Goal: Task Accomplishment & Management: Use online tool/utility

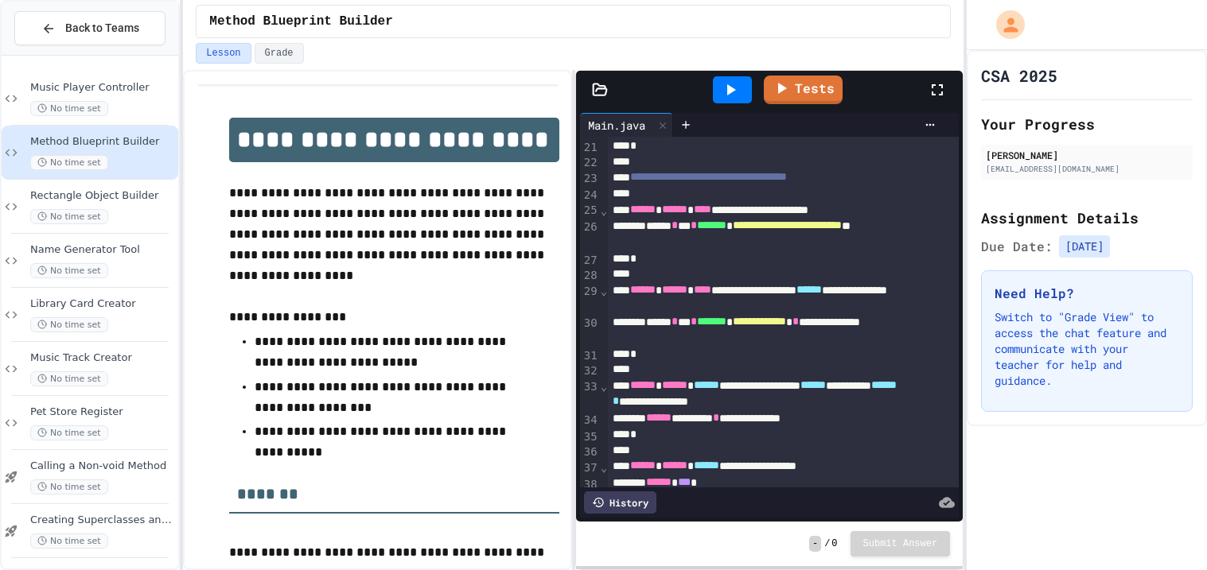
scroll to position [638, 0]
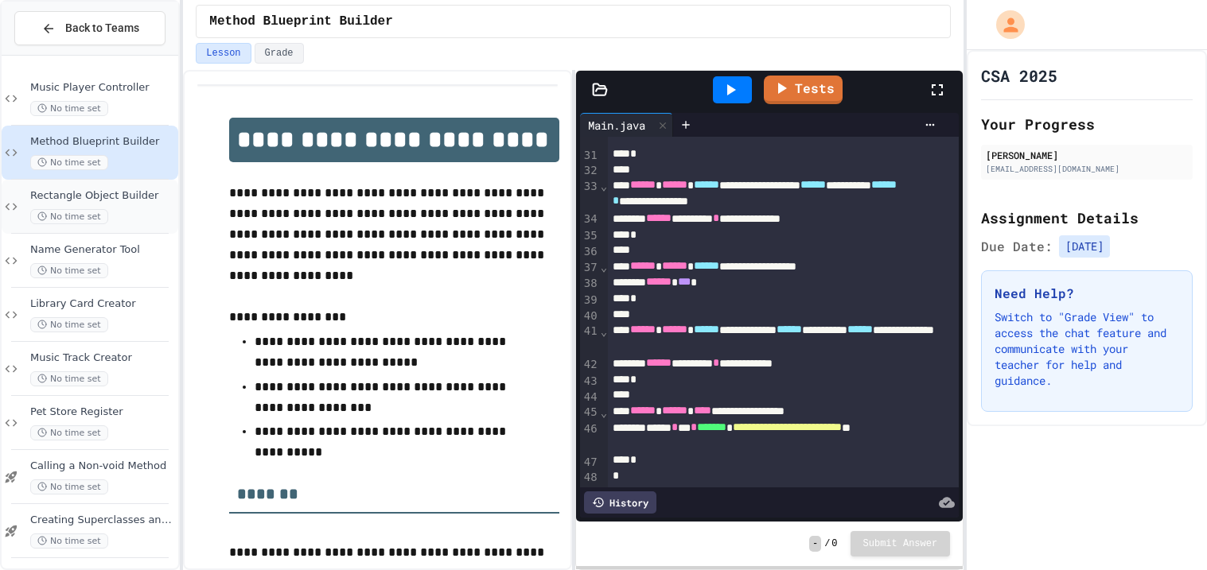
click at [140, 216] on div "No time set" at bounding box center [102, 216] width 145 height 15
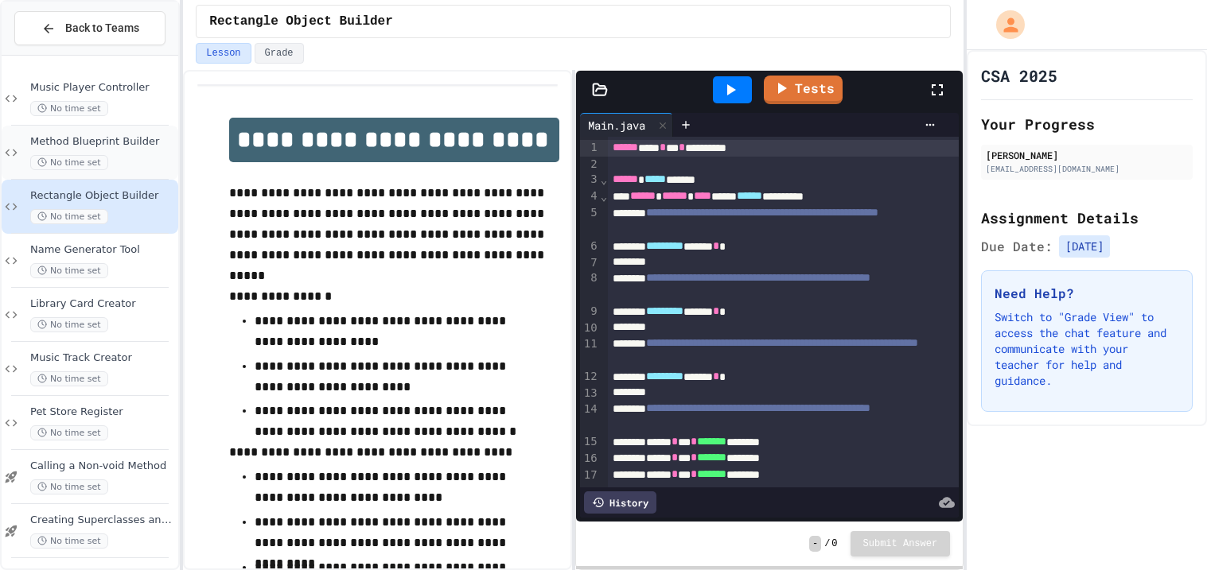
click at [113, 155] on div "No time set" at bounding box center [102, 162] width 145 height 15
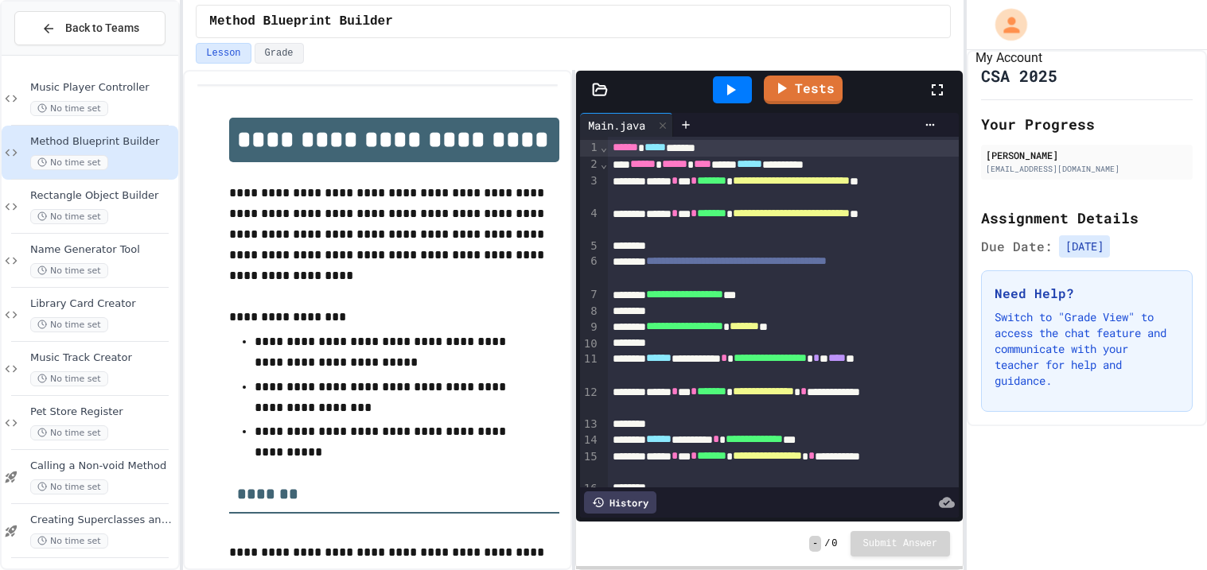
click at [1013, 32] on icon "My Account" at bounding box center [1011, 25] width 16 height 16
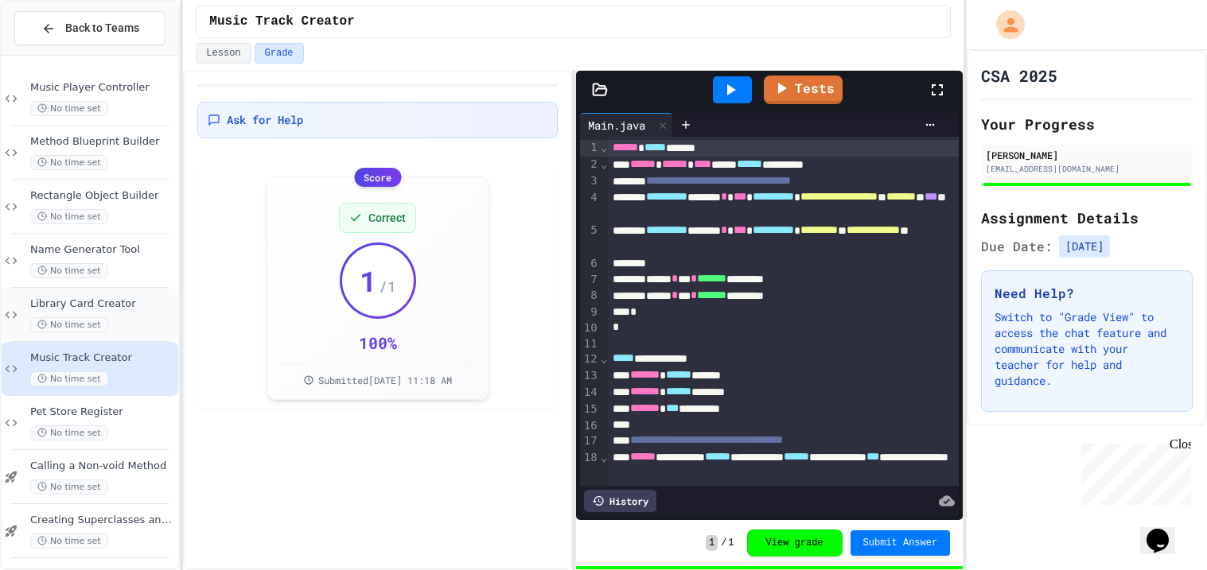
scroll to position [166, 0]
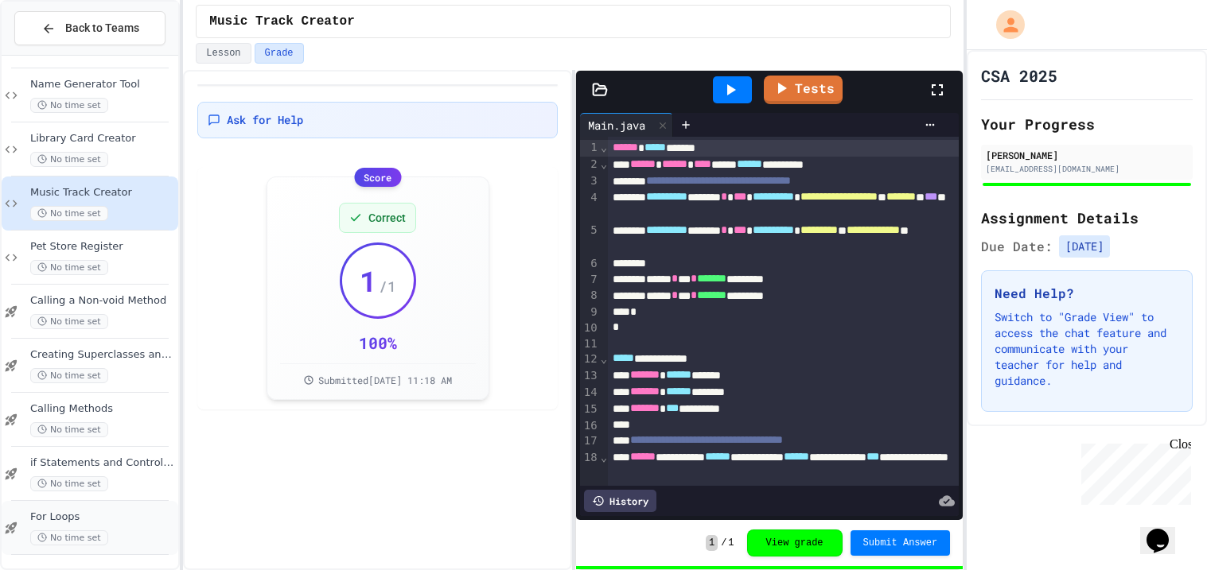
click at [92, 511] on span "For Loops" at bounding box center [102, 518] width 145 height 14
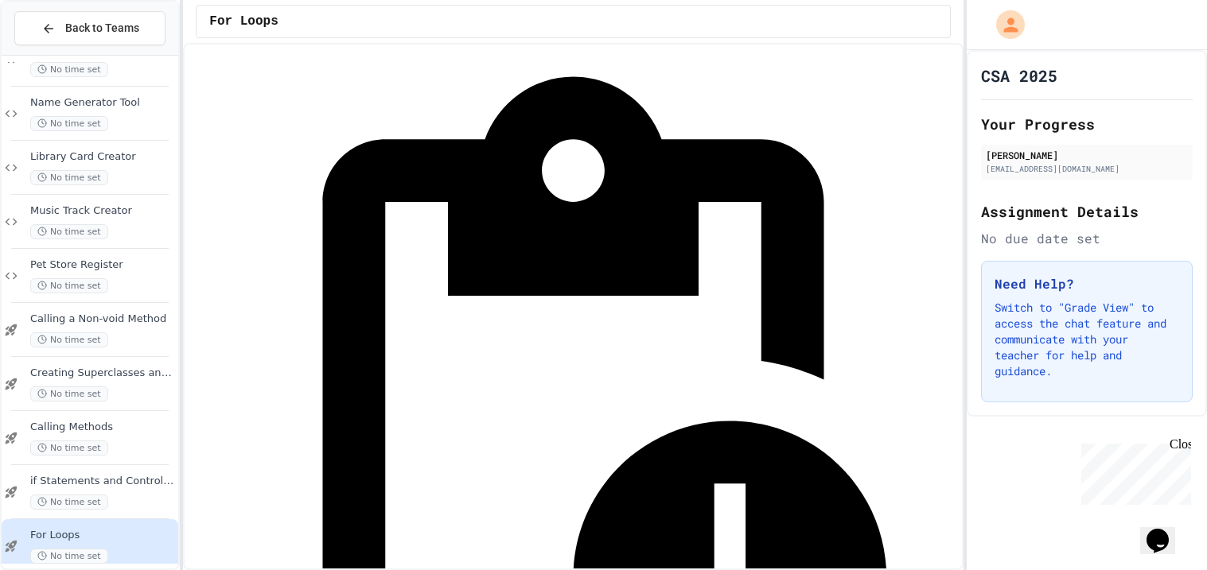
scroll to position [88, 0]
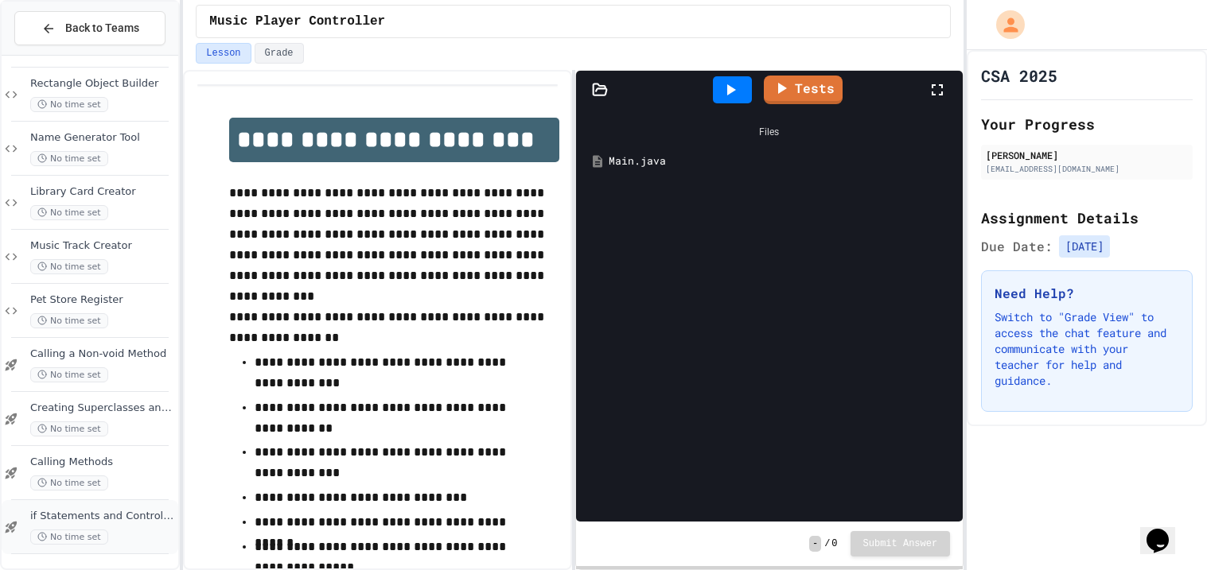
scroll to position [166, 0]
click at [107, 520] on span "For Loops" at bounding box center [102, 518] width 145 height 14
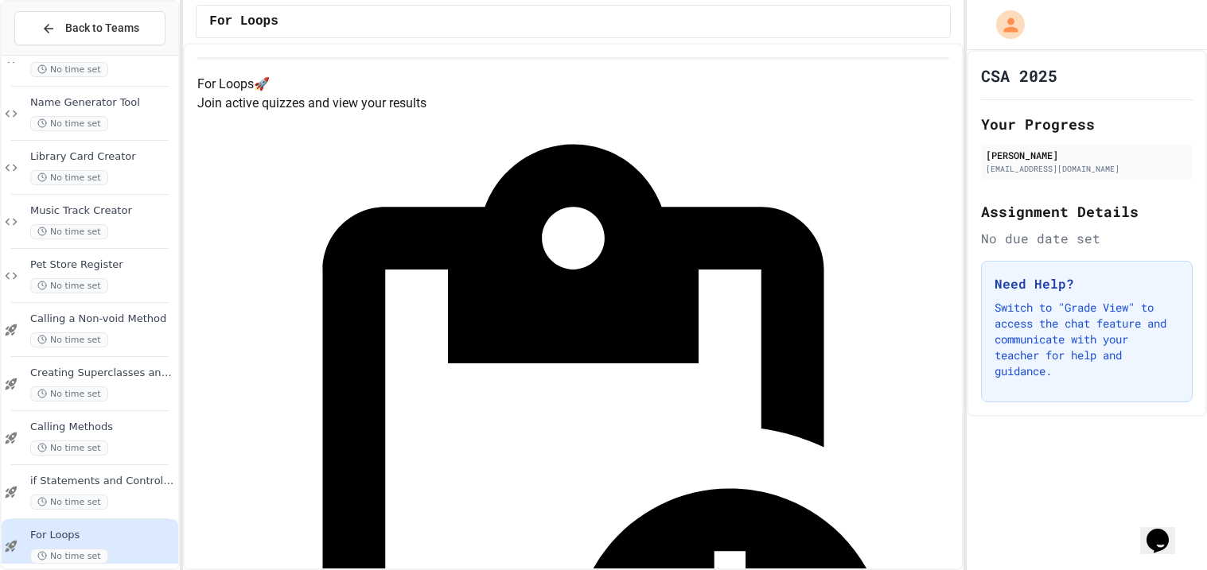
click at [100, 549] on div "No time set" at bounding box center [102, 556] width 145 height 15
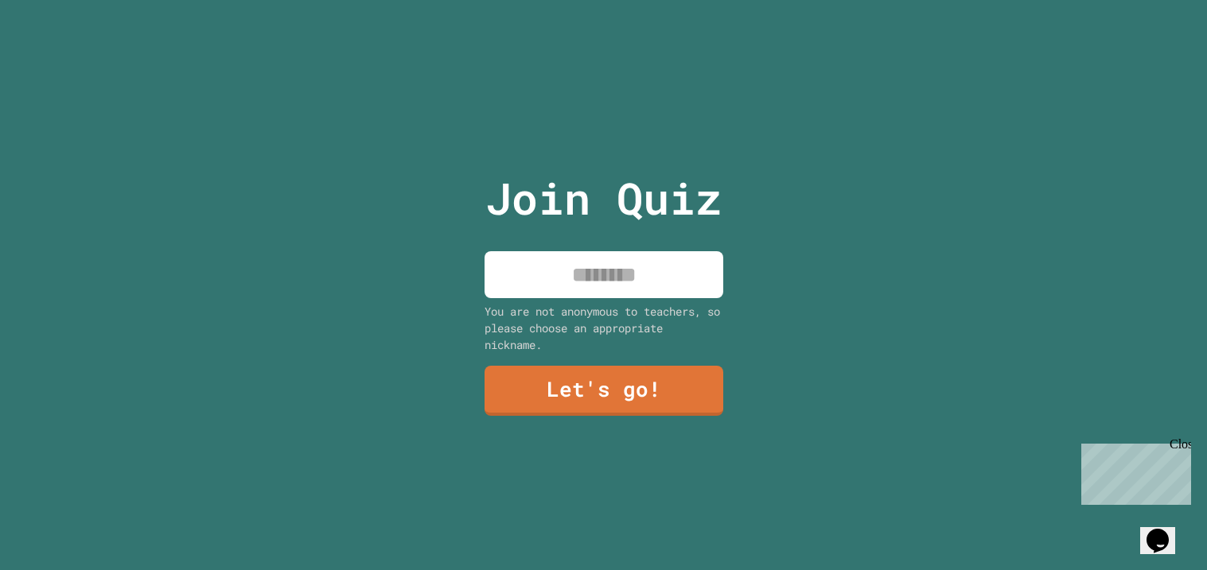
click at [637, 278] on input at bounding box center [604, 274] width 239 height 47
type input "****"
click at [629, 411] on link "Let's go!" at bounding box center [603, 390] width 240 height 53
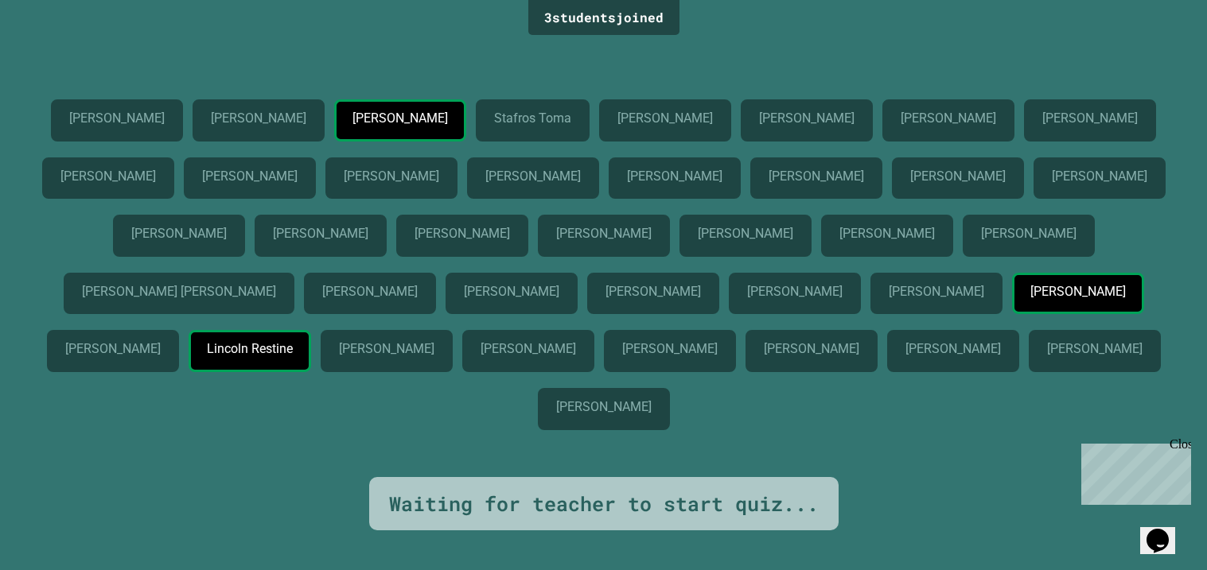
click at [1186, 449] on div "Close" at bounding box center [1180, 448] width 20 height 20
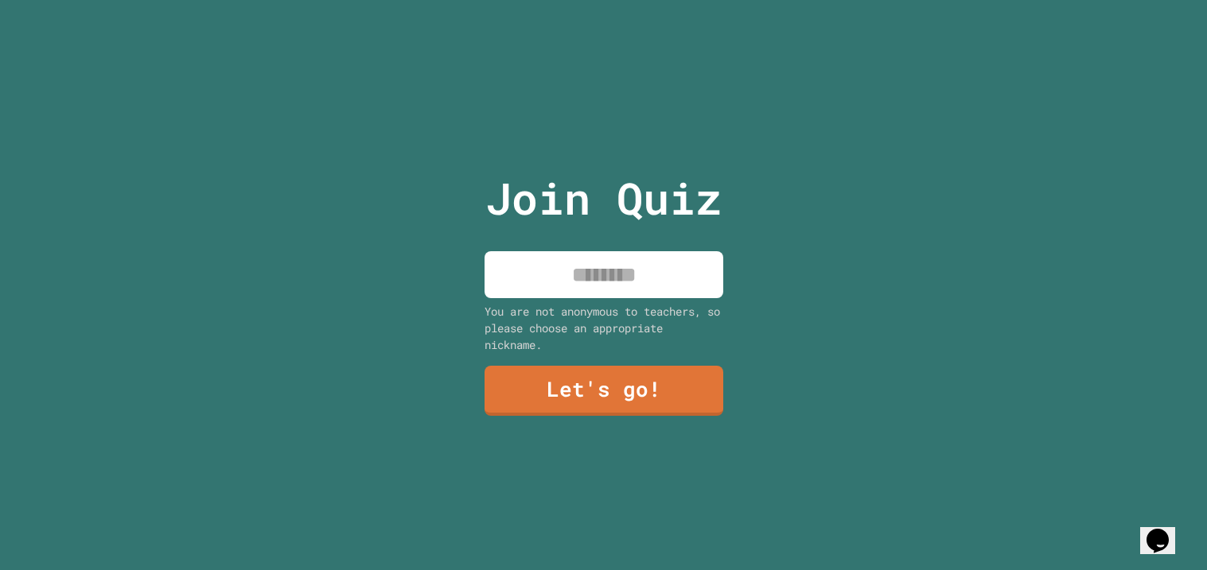
click at [639, 272] on input at bounding box center [604, 274] width 239 height 47
type input "****"
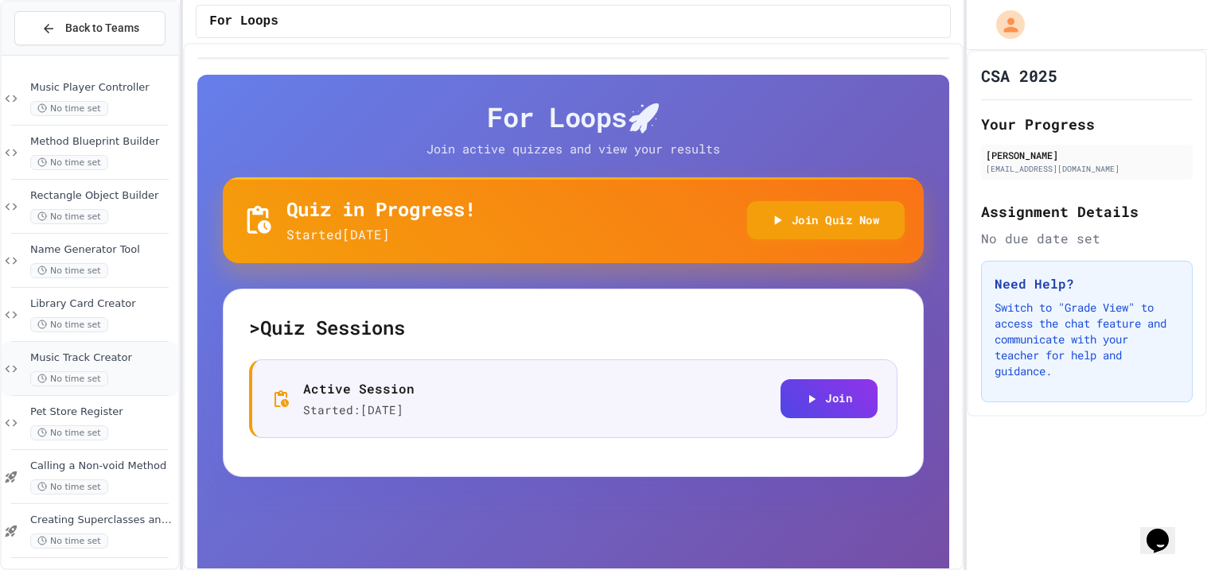
scroll to position [166, 0]
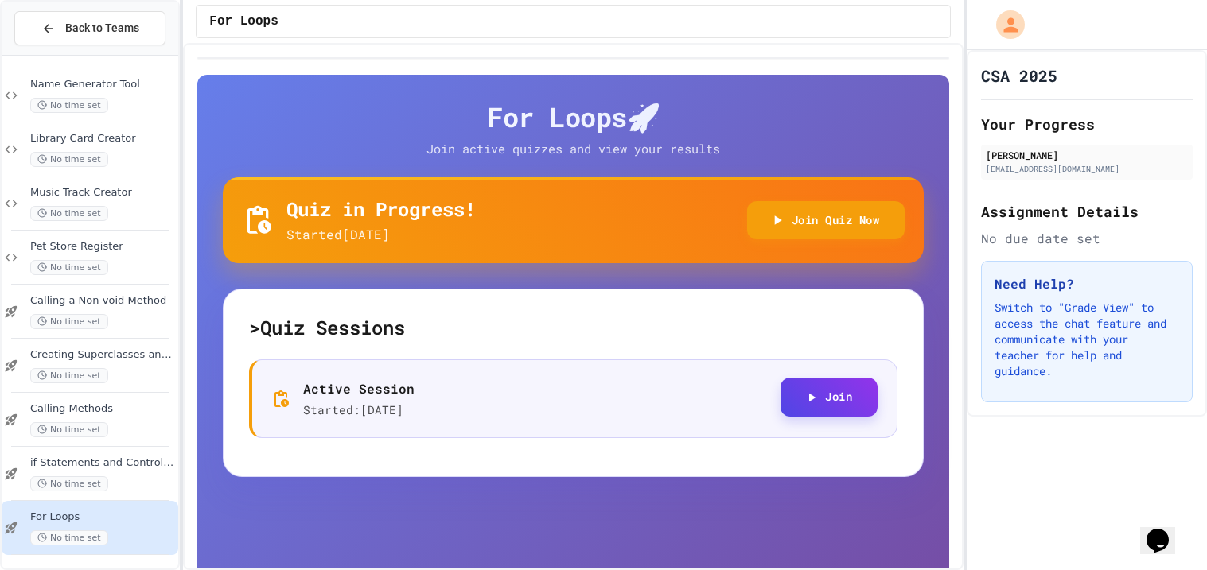
click at [833, 398] on button "Join" at bounding box center [829, 397] width 97 height 39
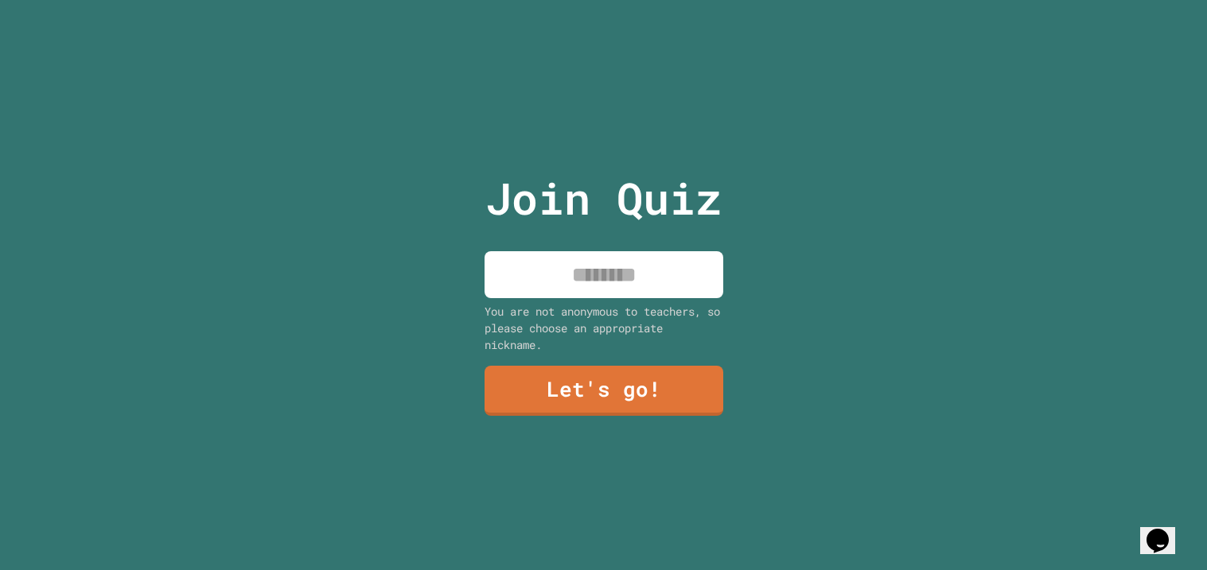
click at [681, 262] on input at bounding box center [604, 274] width 239 height 47
type input "****"
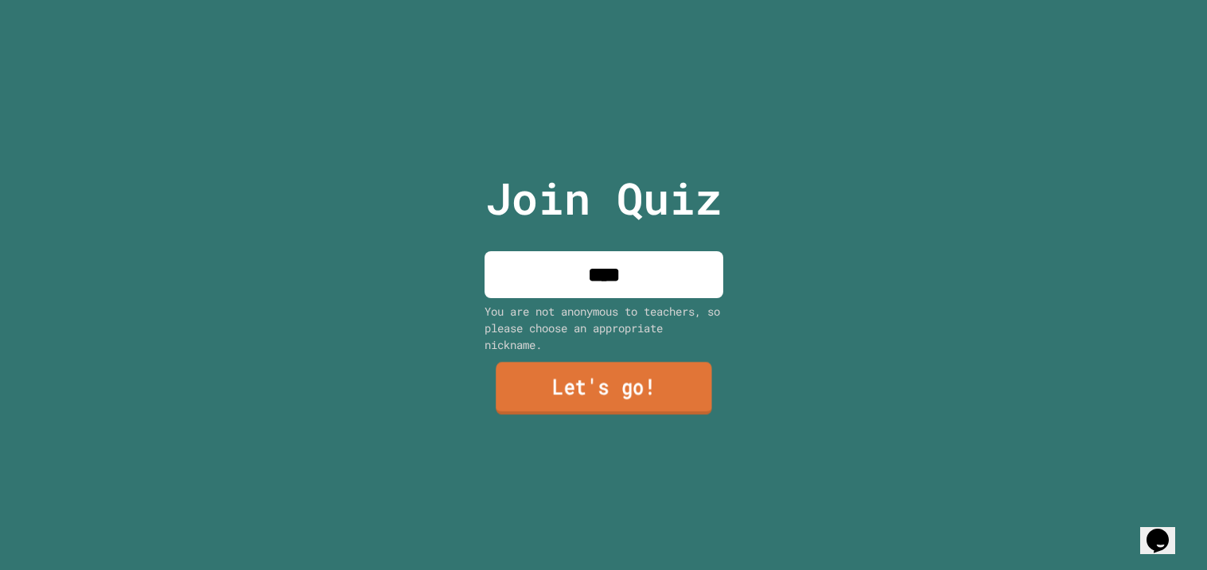
click at [698, 376] on link "Let's go!" at bounding box center [604, 389] width 216 height 53
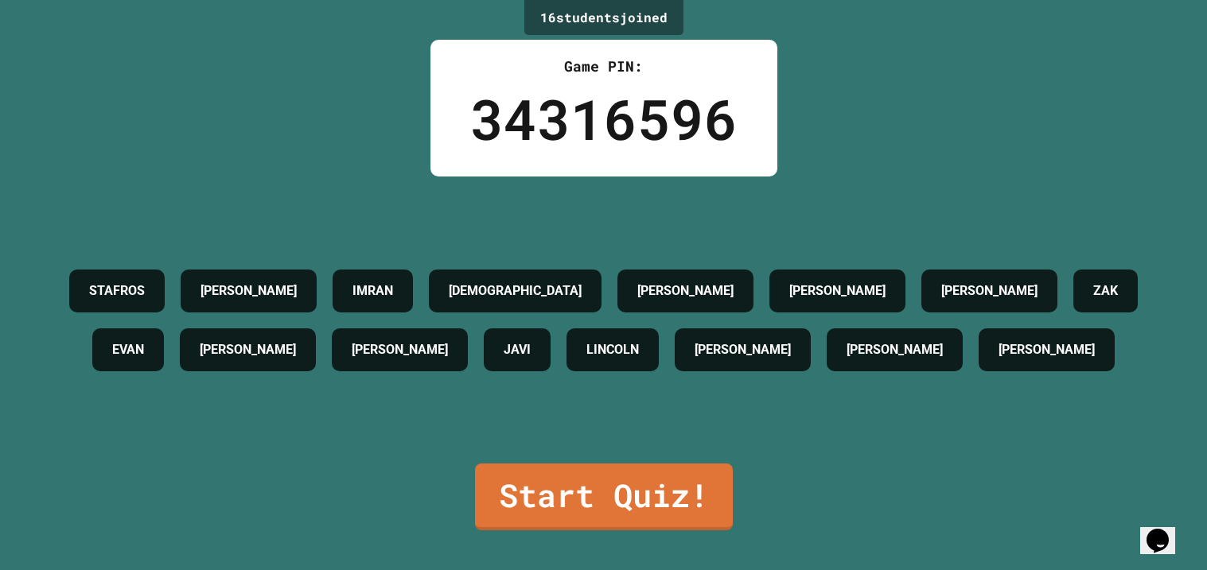
click at [618, 528] on link "Start Quiz!" at bounding box center [604, 497] width 258 height 67
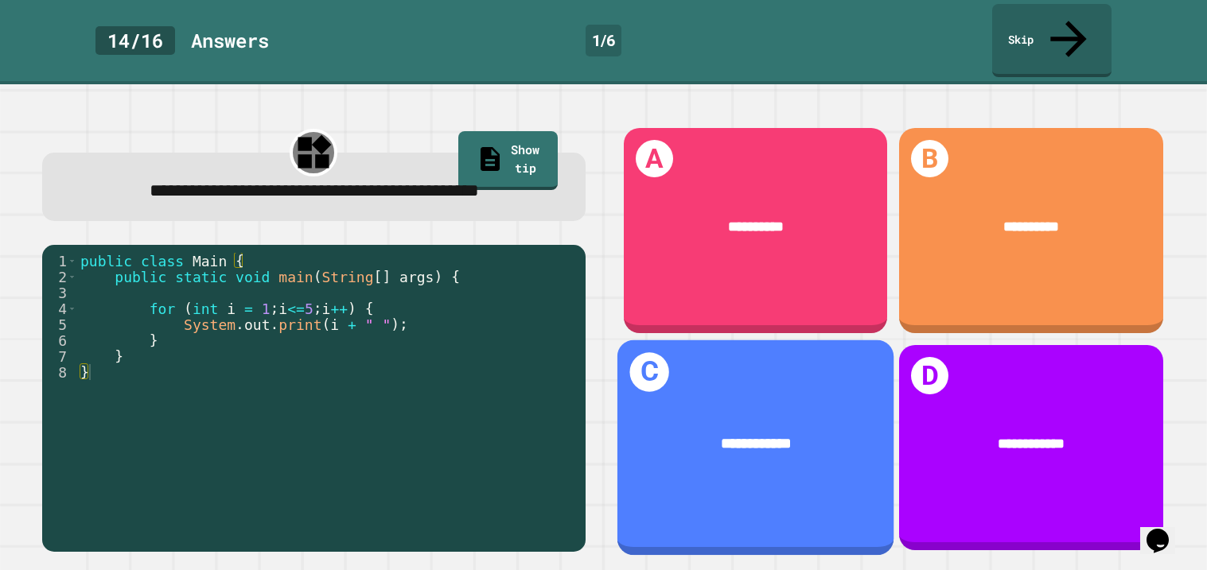
click at [752, 450] on div "**********" at bounding box center [755, 443] width 277 height 81
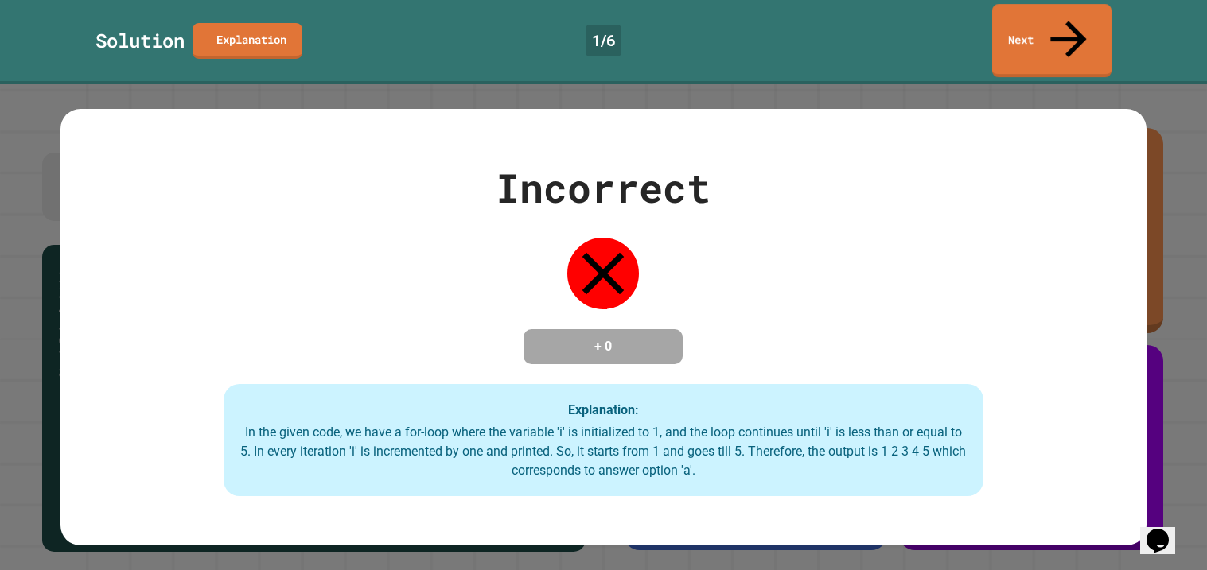
click at [1042, 40] on div "Solution Explanation 1 / 6 Next" at bounding box center [603, 42] width 1207 height 84
click at [1038, 36] on link "Next" at bounding box center [1052, 38] width 108 height 77
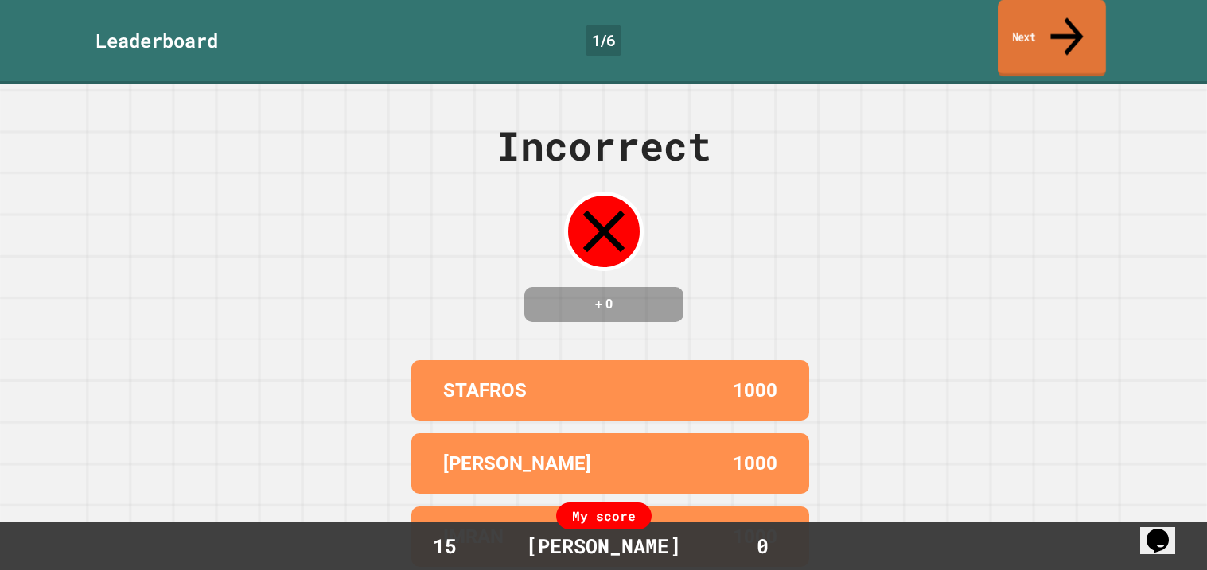
click at [1034, 30] on link "Next" at bounding box center [1052, 38] width 108 height 77
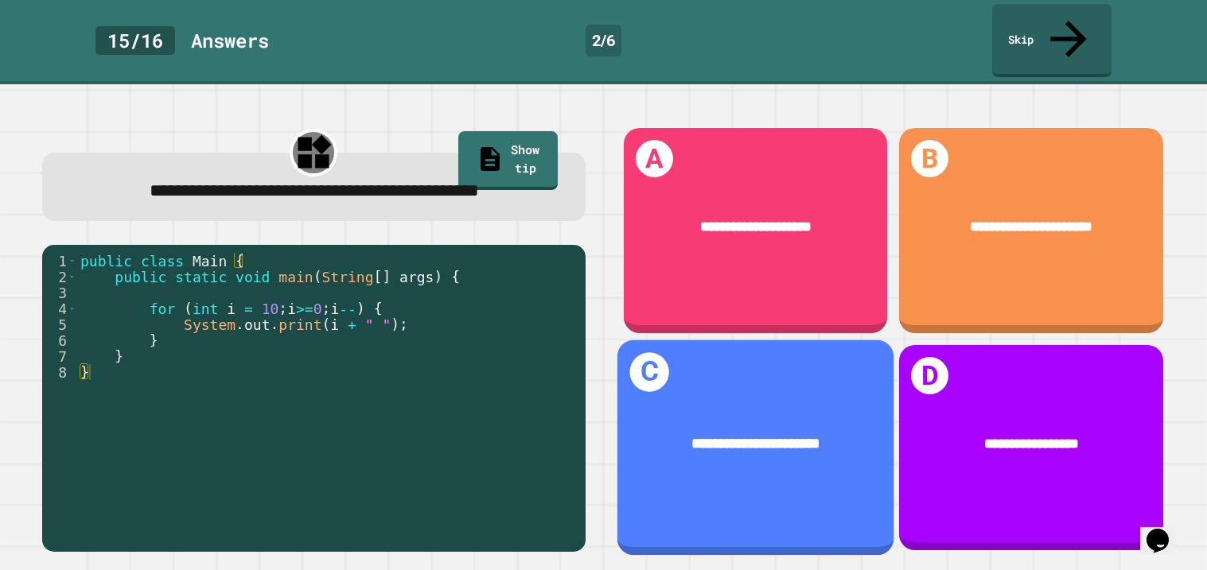
click at [853, 440] on div "**********" at bounding box center [755, 444] width 217 height 22
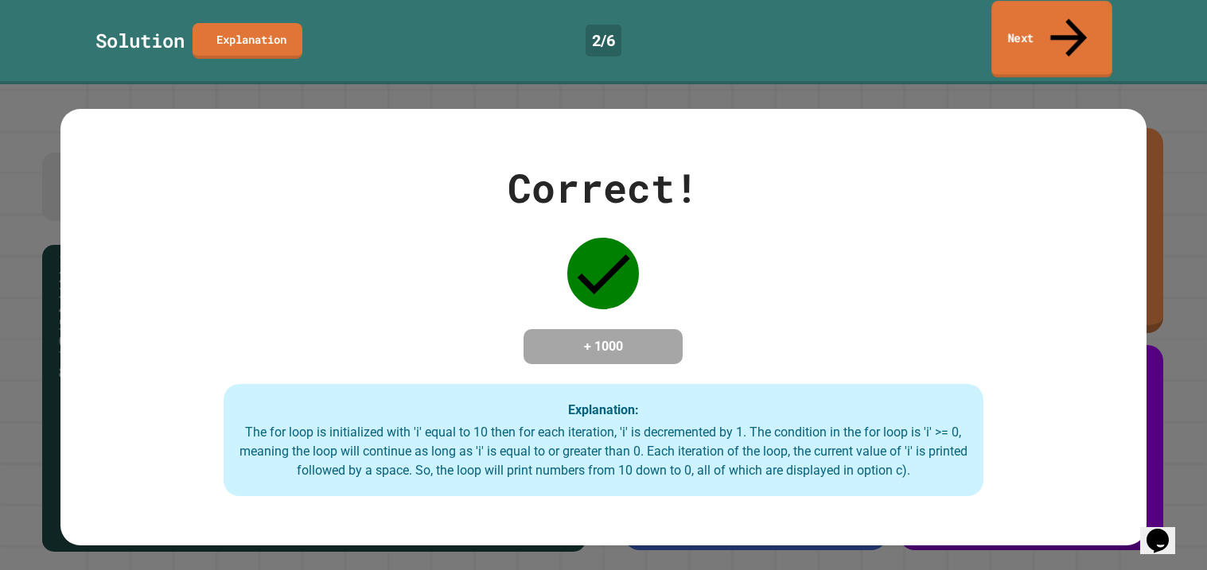
click at [1052, 25] on link "Next" at bounding box center [1051, 39] width 121 height 77
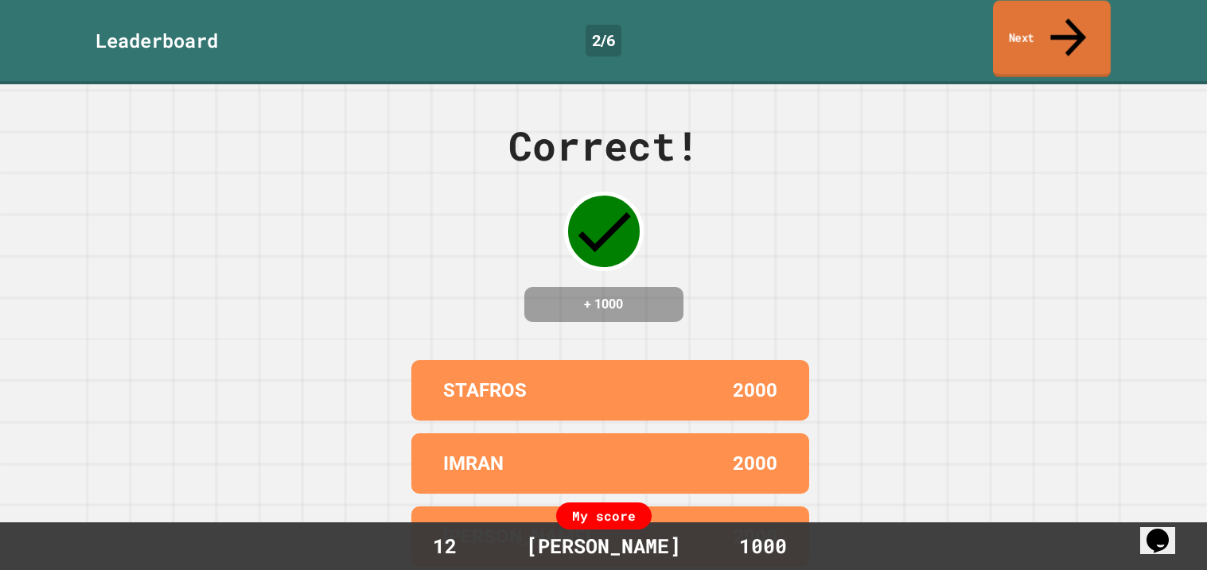
click at [1052, 25] on link "Next" at bounding box center [1052, 39] width 118 height 77
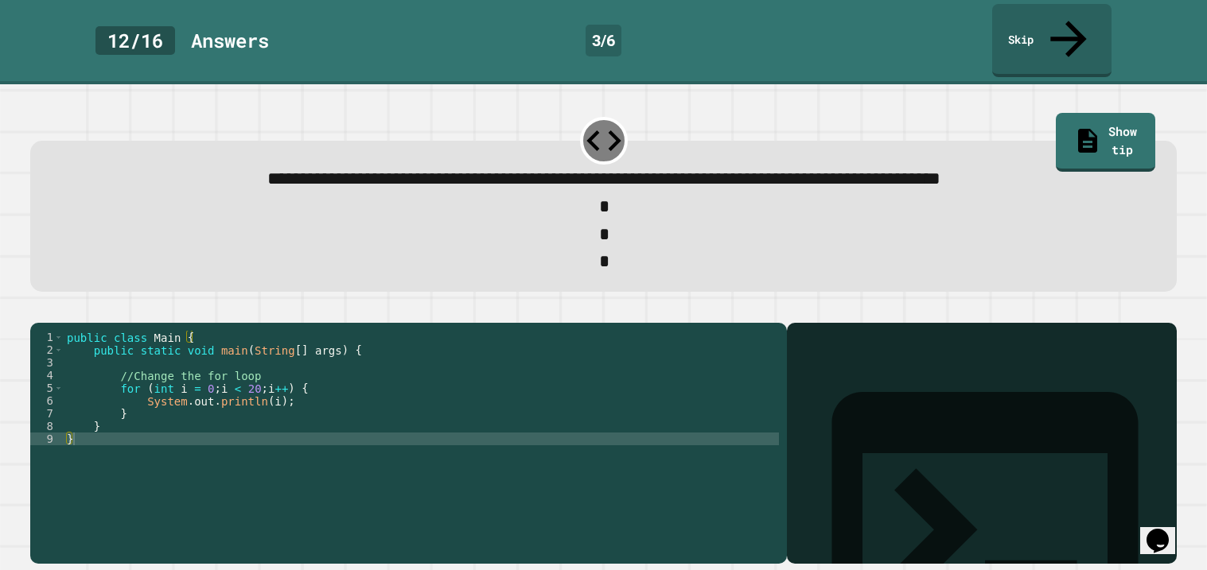
click at [393, 372] on div "public class Main { public static void main ( String [ ] args ) { //Change the …" at bounding box center [421, 458] width 715 height 255
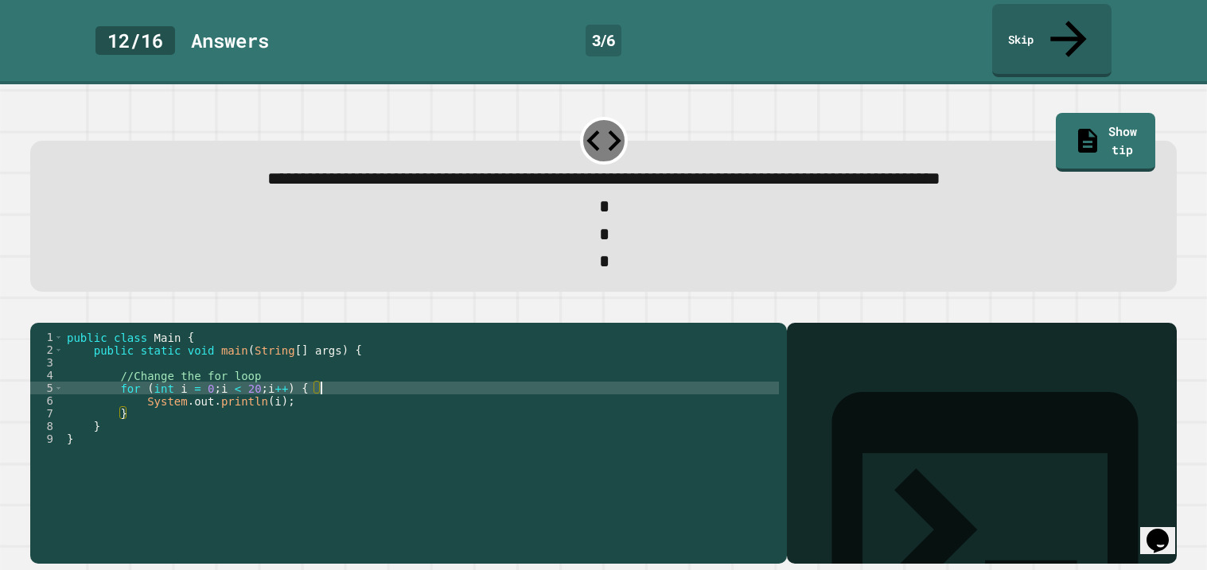
click at [352, 384] on div "public class Main { public static void main ( String [ ] args ) { //Change the …" at bounding box center [421, 458] width 715 height 255
click at [267, 375] on div "public class Main { public static void main ( String [ ] args ) { //Change the …" at bounding box center [421, 458] width 715 height 255
click at [234, 376] on div "public class Main { public static void main ( String [ ] args ) { //Change the …" at bounding box center [421, 458] width 715 height 255
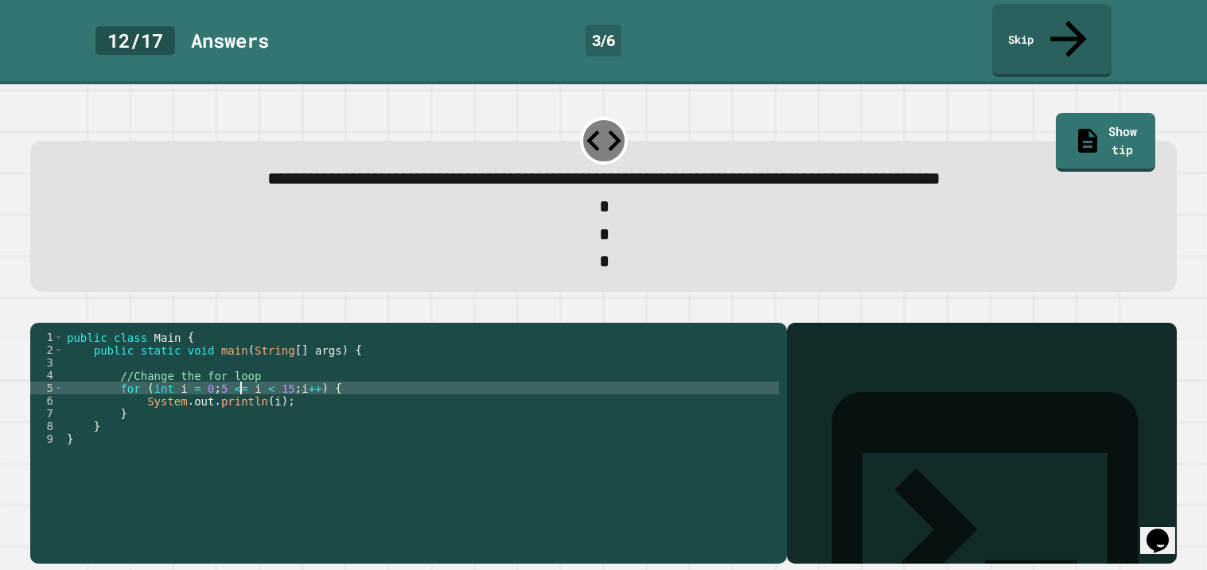
click at [285, 394] on div "public class Main { public static void main ( String [ ] args ) { //Change the …" at bounding box center [421, 458] width 715 height 255
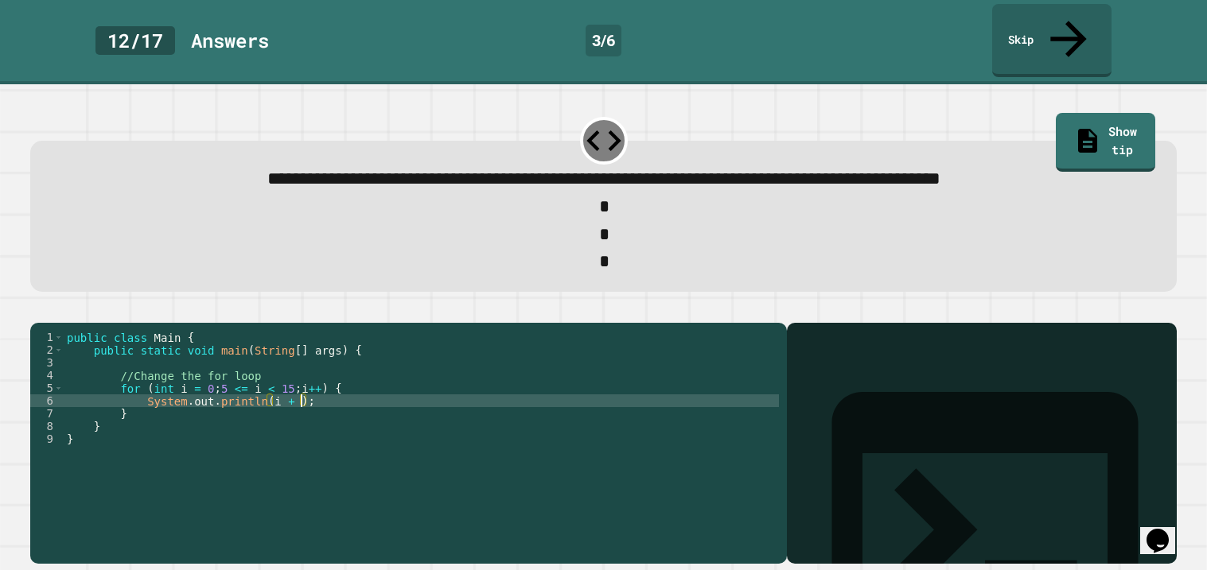
scroll to position [0, 18]
click at [354, 387] on div "public class Main { public static void main ( String [ ] args ) { //Change the …" at bounding box center [421, 458] width 715 height 255
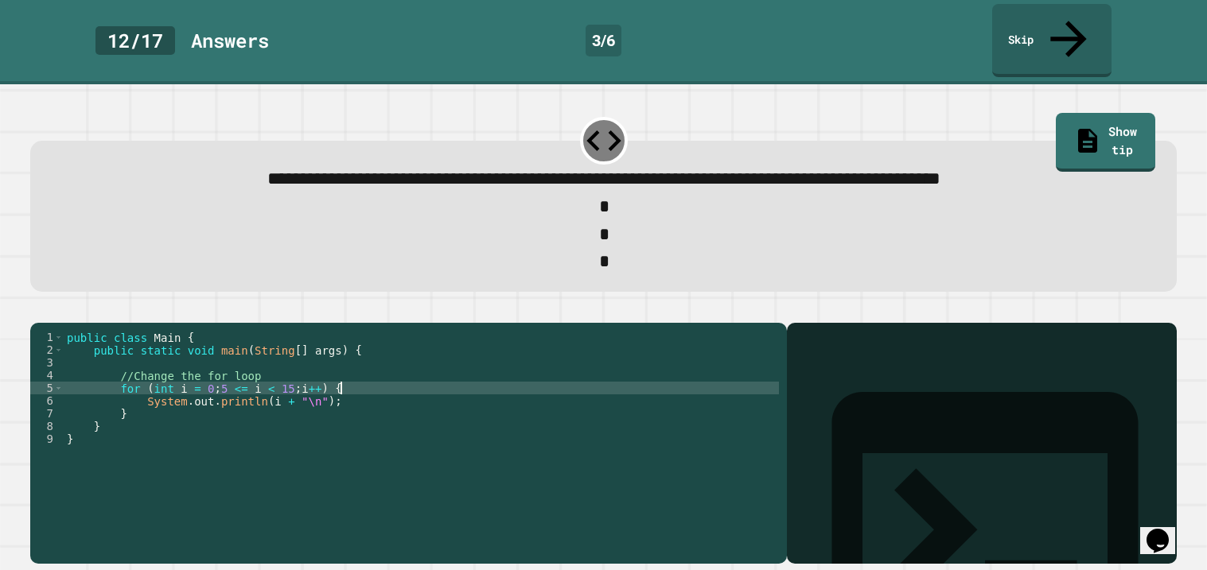
click at [338, 380] on div "public class Main { public static void main ( String [ ] args ) { //Change the …" at bounding box center [421, 458] width 715 height 255
click at [38, 310] on icon "button" at bounding box center [38, 310] width 0 height 0
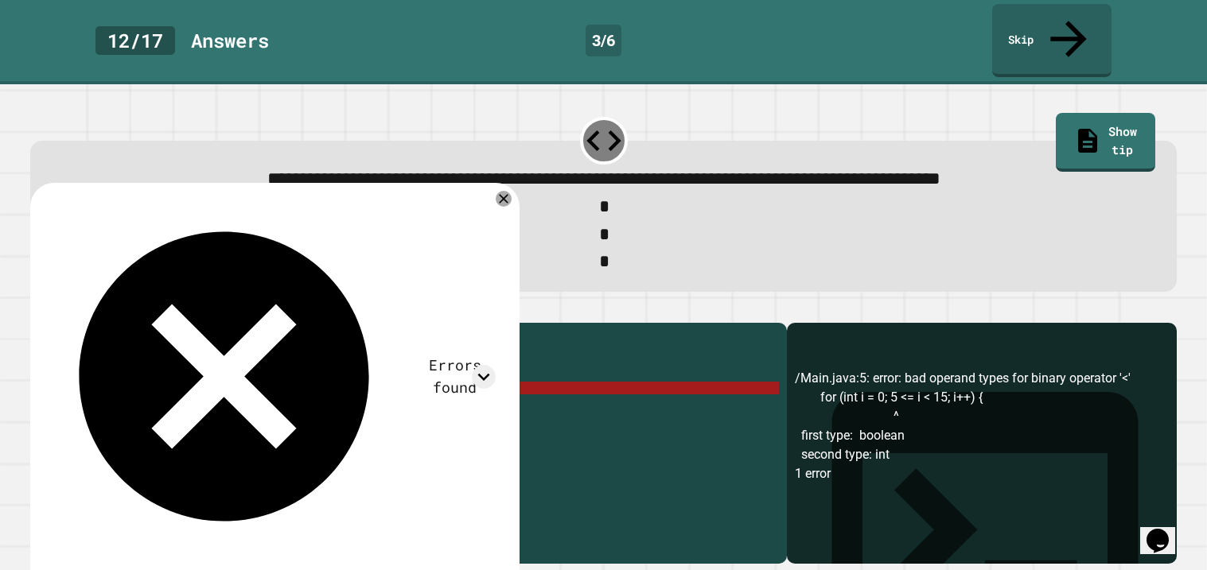
drag, startPoint x: 303, startPoint y: 375, endPoint x: 225, endPoint y: 376, distance: 78.0
click at [225, 376] on div "public class Main { public static void main ( String [ ] args ) { //Change the …" at bounding box center [421, 458] width 715 height 255
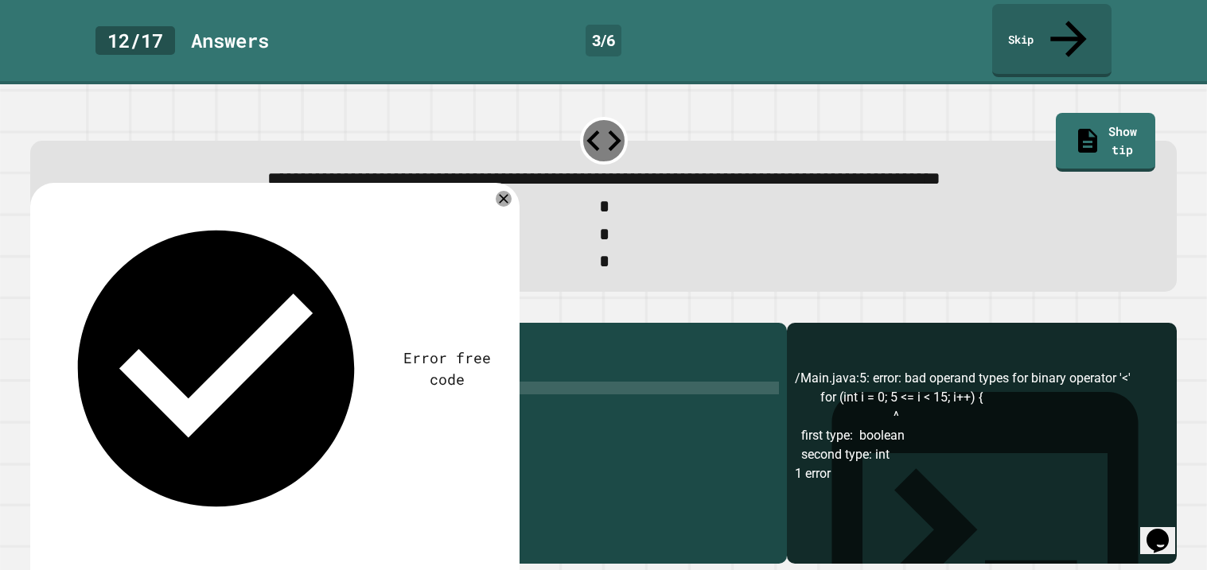
scroll to position [0, 12]
click at [325, 388] on div "public class Main { public static void main ( String [ ] args ) { //Change the …" at bounding box center [421, 458] width 715 height 255
click at [352, 410] on div "public class Main { public static void main ( String [ ] args ) { //Change the …" at bounding box center [421, 458] width 715 height 255
click at [325, 387] on div "public class Main { public static void main ( String [ ] args ) { //Change the …" at bounding box center [421, 458] width 715 height 255
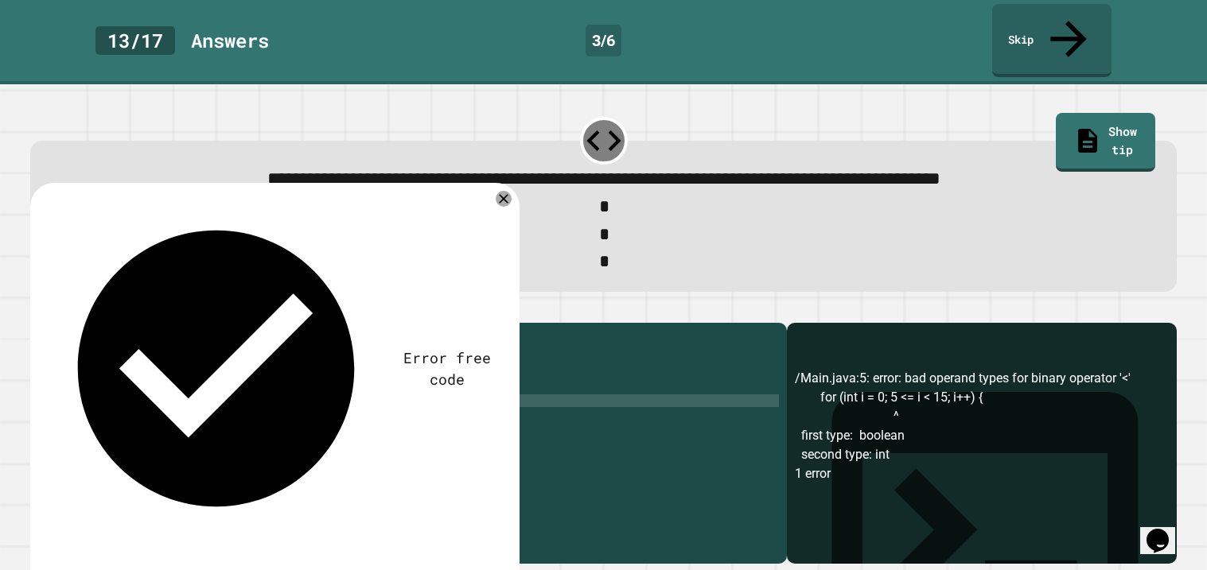
click at [212, 371] on div "public class Main { public static void main ( String [ ] args ) { //Change the …" at bounding box center [421, 458] width 715 height 255
click at [233, 376] on div "public class Main { public static void main ( String [ ] args ) { //Change the …" at bounding box center [421, 458] width 715 height 255
type textarea "**********"
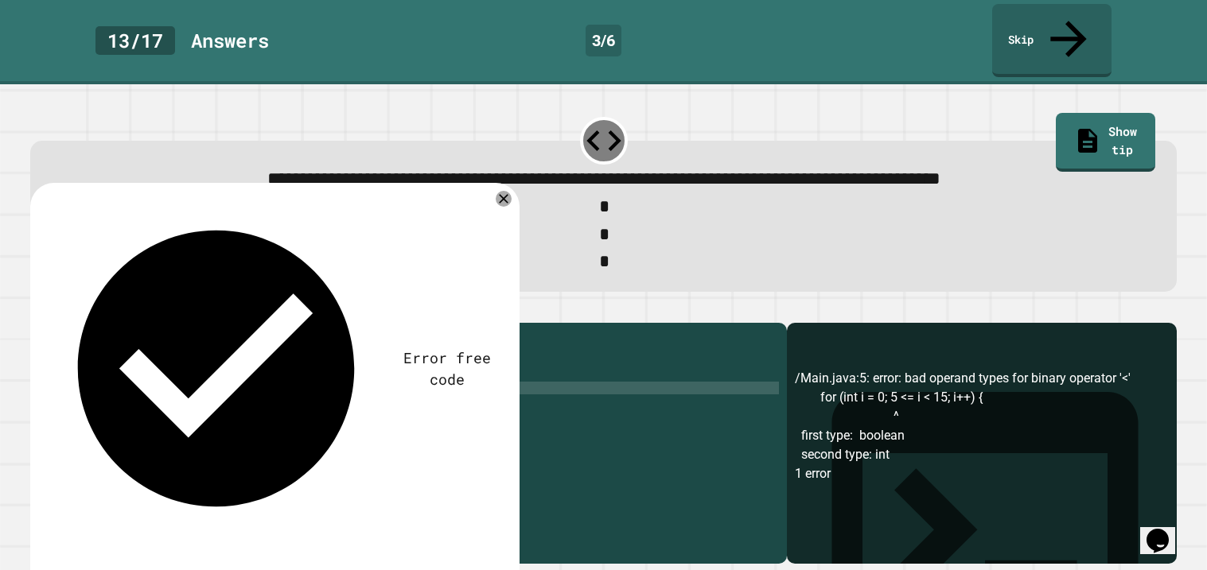
click at [38, 310] on icon "button" at bounding box center [38, 310] width 0 height 0
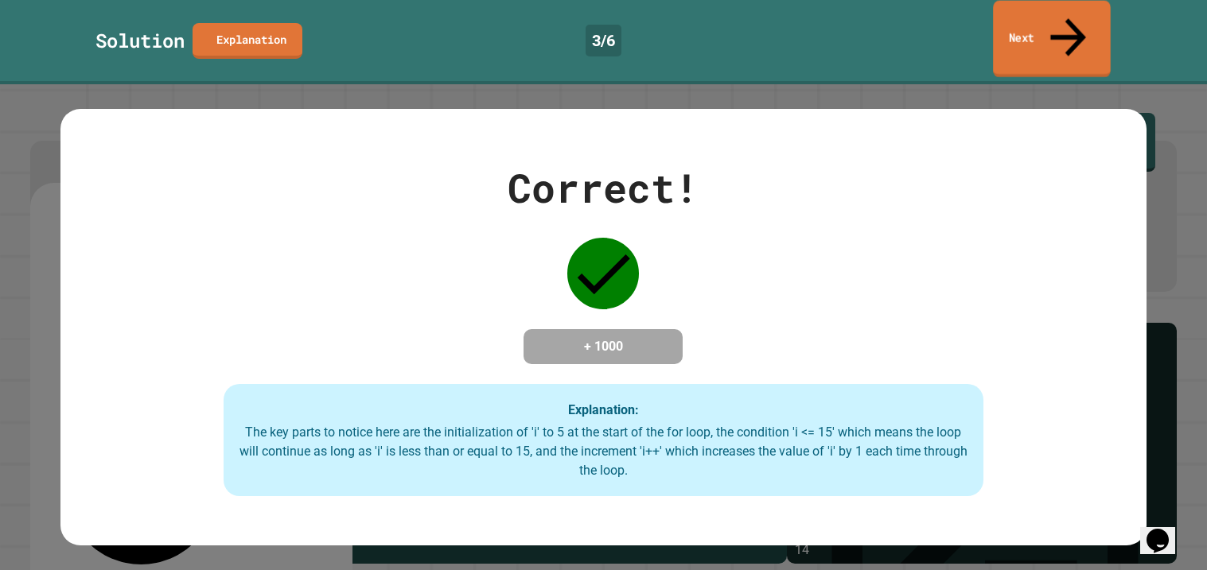
click at [1066, 24] on icon at bounding box center [1068, 37] width 53 height 56
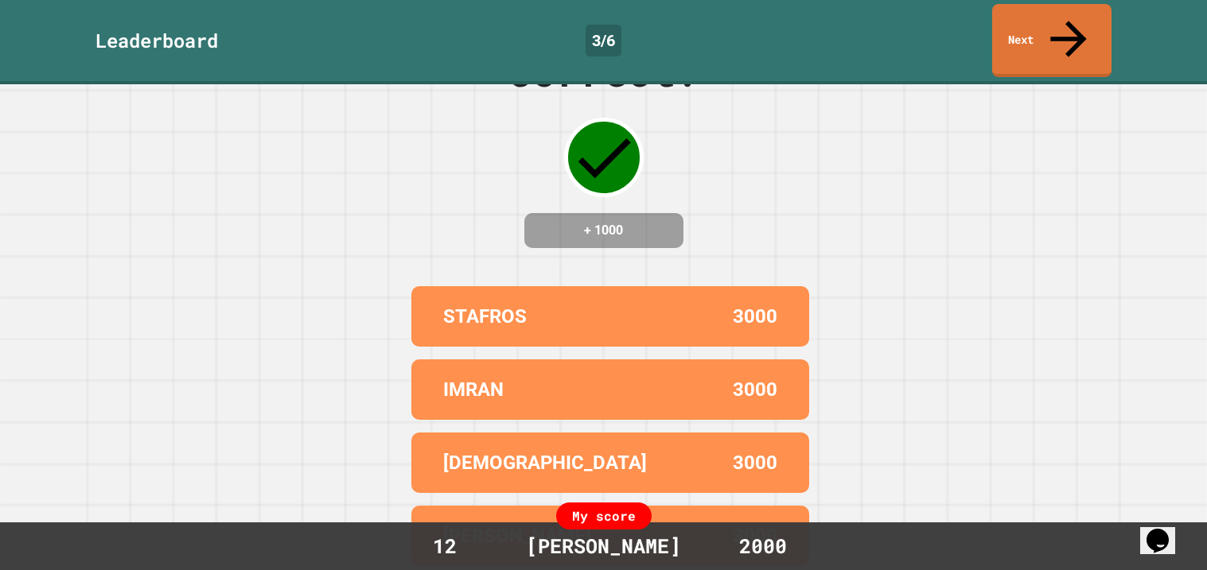
scroll to position [82, 0]
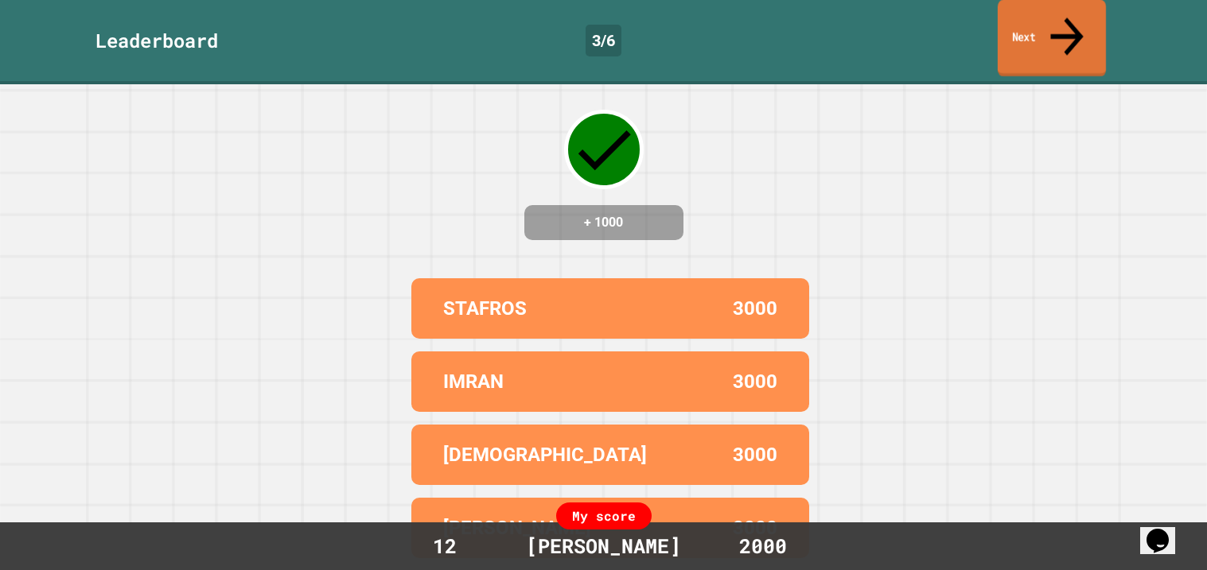
click at [1092, 4] on link "Next" at bounding box center [1052, 38] width 108 height 77
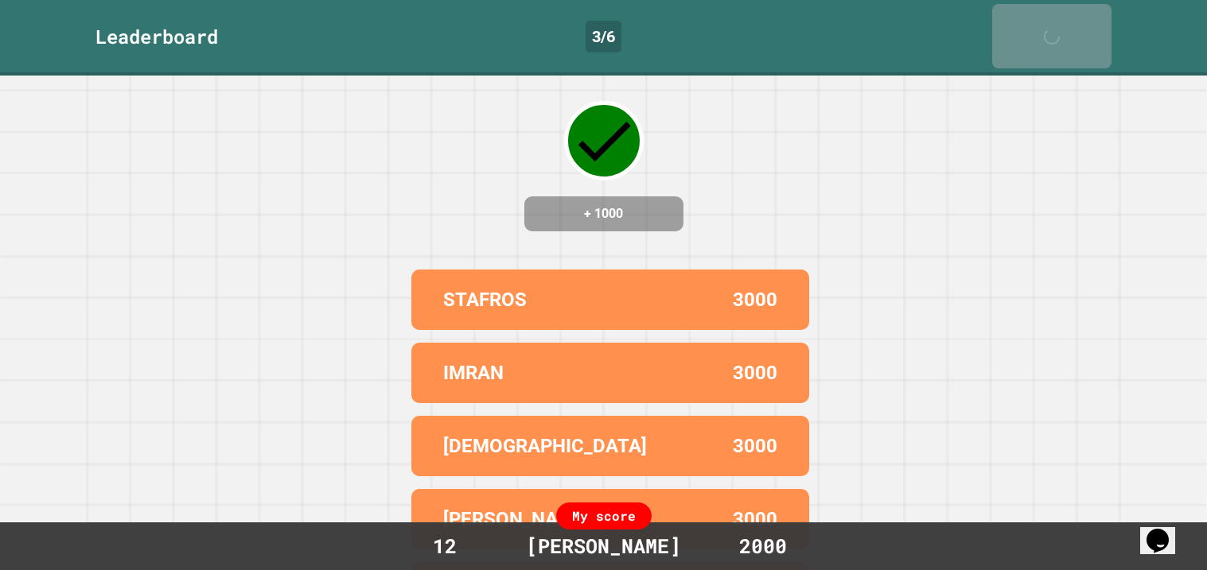
scroll to position [0, 0]
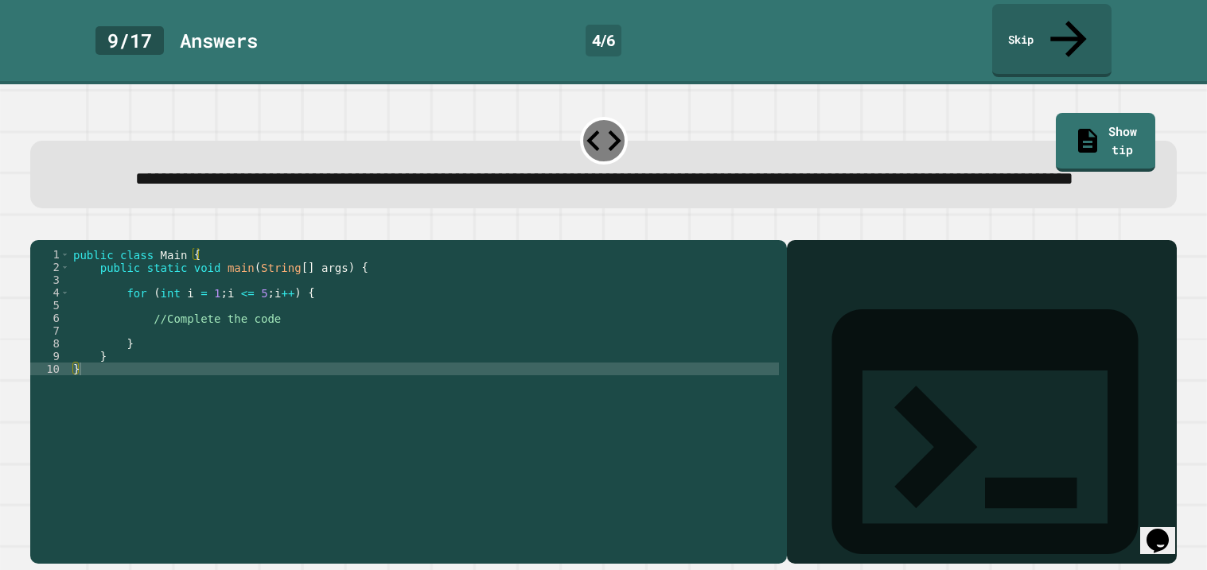
click at [273, 331] on div "public class Main { public static void main ( String [ ] args ) { for ( int i =…" at bounding box center [424, 401] width 709 height 306
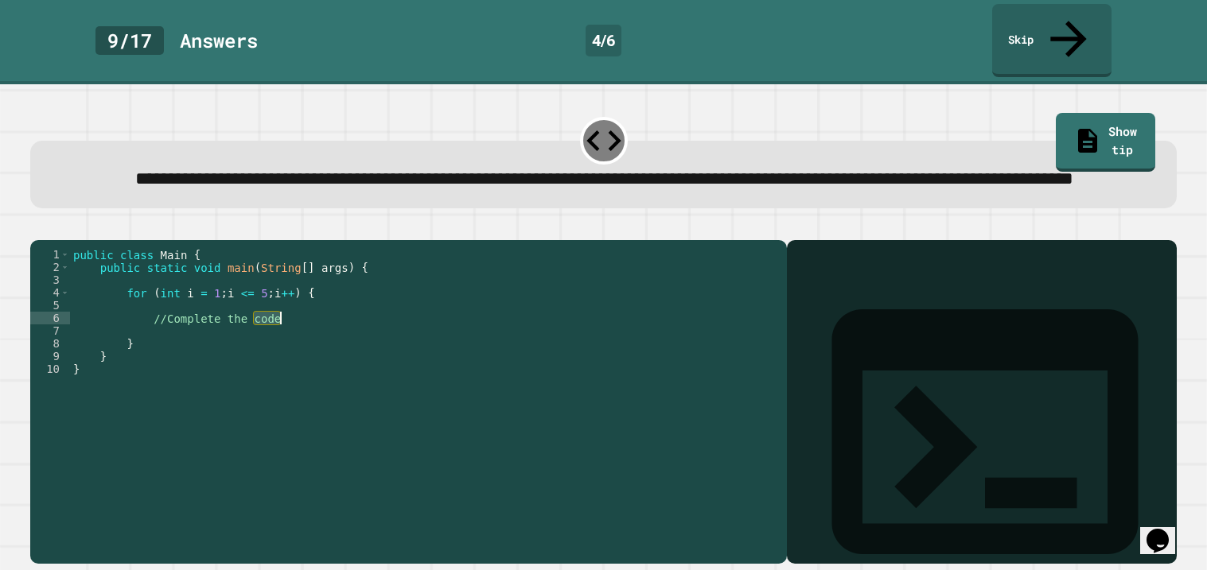
click at [273, 331] on div "public class Main { public static void main ( String [ ] args ) { for ( int i =…" at bounding box center [424, 388] width 709 height 280
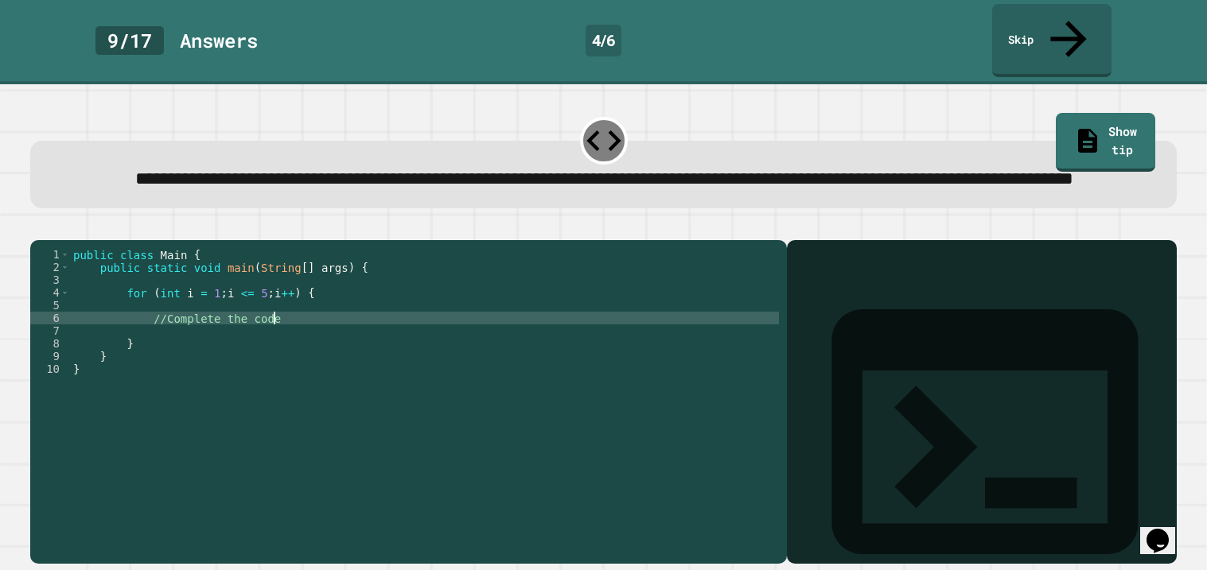
click at [273, 331] on div "public class Main { public static void main ( String [ ] args ) { for ( int i =…" at bounding box center [424, 401] width 709 height 306
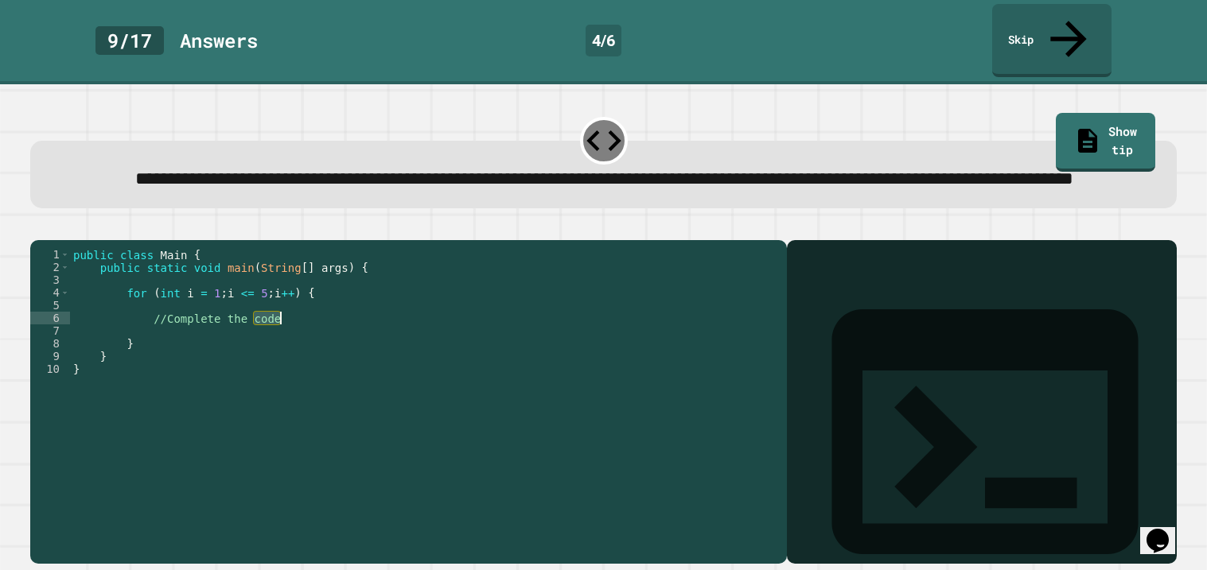
click at [273, 331] on div "public class Main { public static void main ( String [ ] args ) { for ( int i =…" at bounding box center [424, 401] width 709 height 306
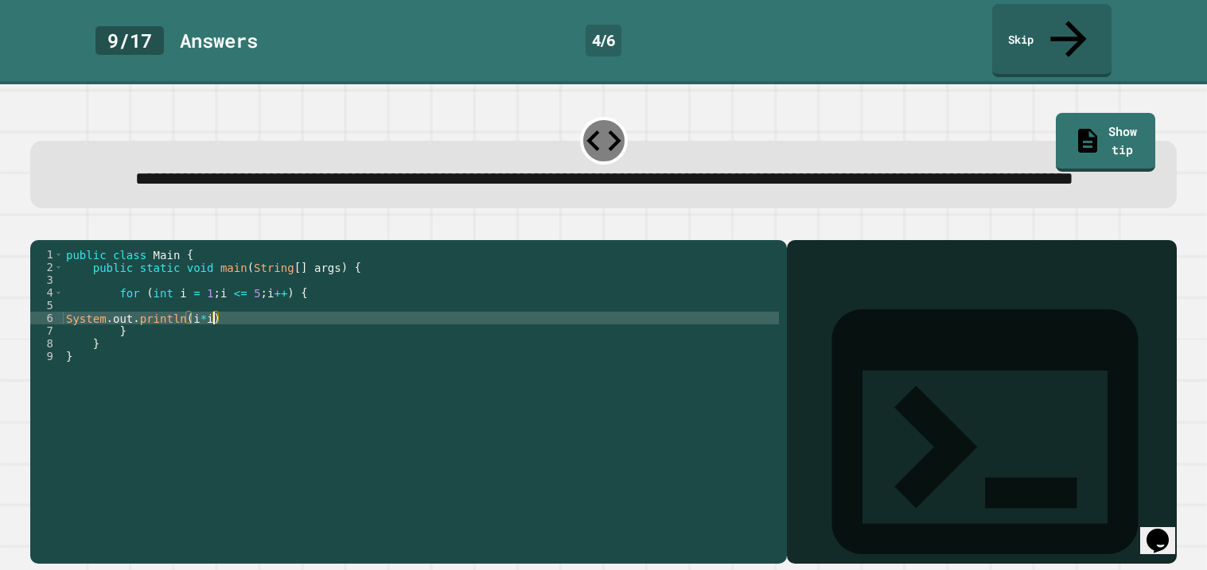
scroll to position [0, 10]
type textarea "**********"
click at [38, 227] on icon "button" at bounding box center [38, 227] width 0 height 0
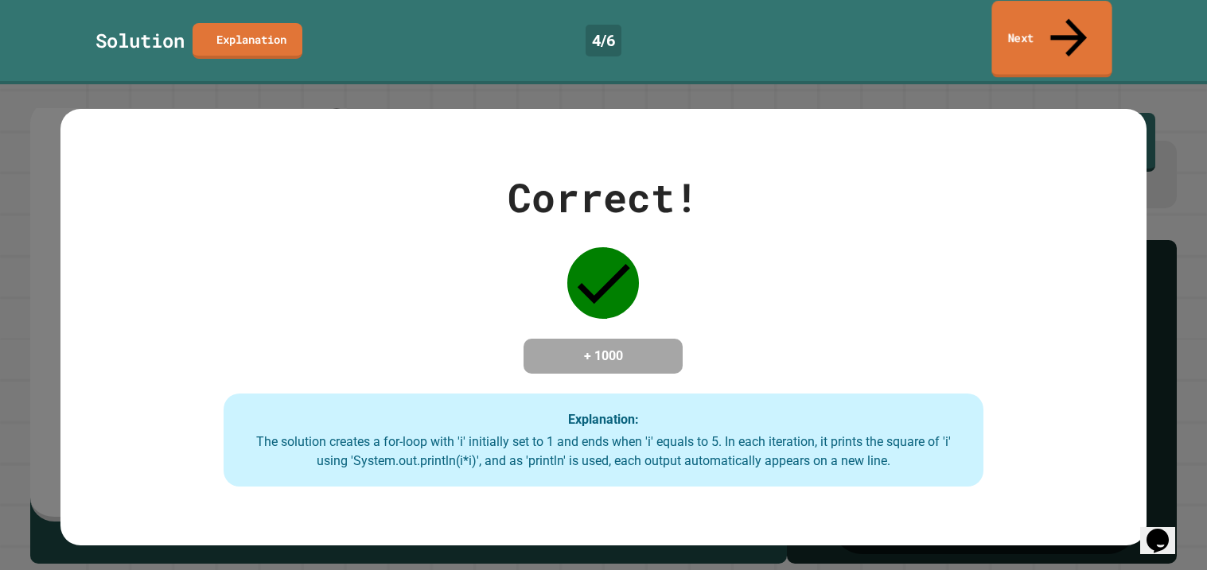
click at [1015, 29] on link "Next" at bounding box center [1051, 39] width 120 height 77
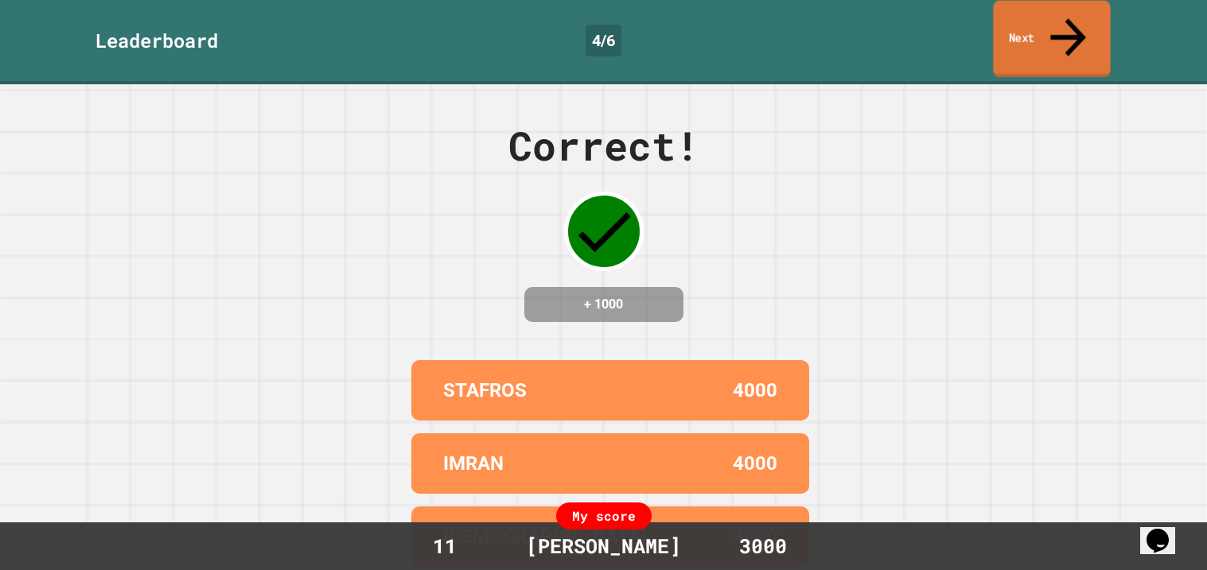
click at [1015, 29] on link "Next" at bounding box center [1051, 39] width 117 height 77
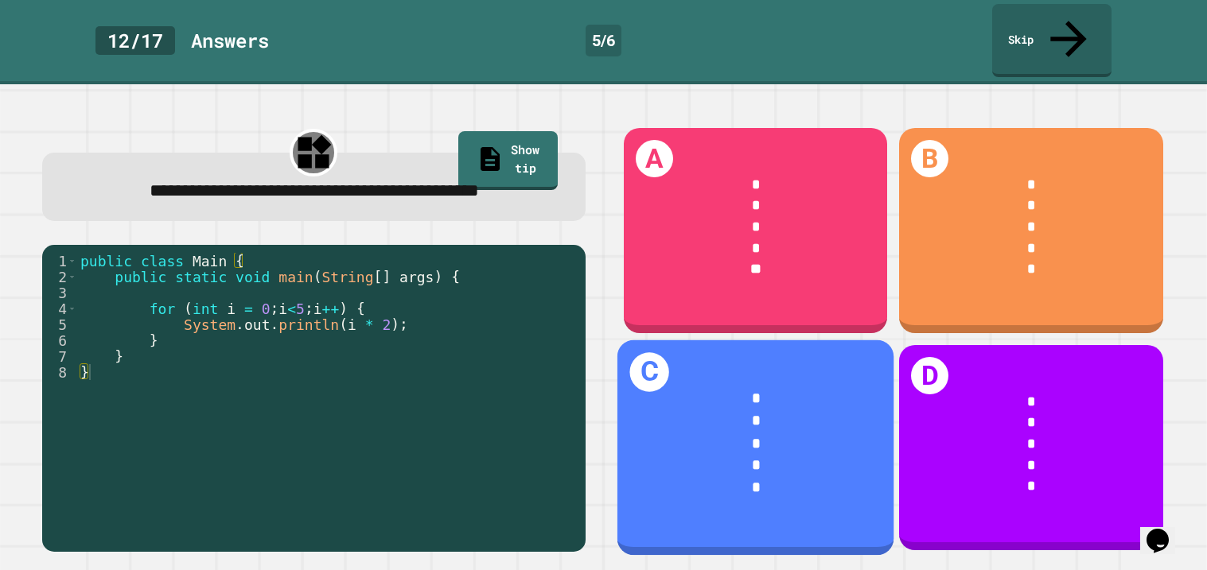
click at [761, 433] on div "*" at bounding box center [755, 444] width 217 height 22
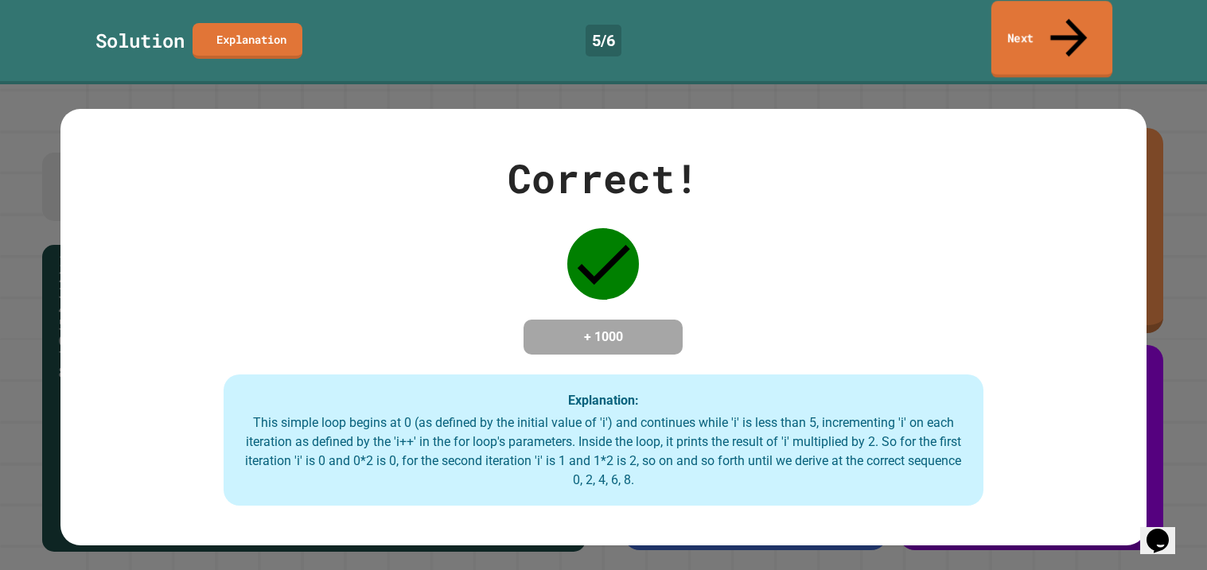
click at [1075, 23] on icon at bounding box center [1069, 38] width 55 height 56
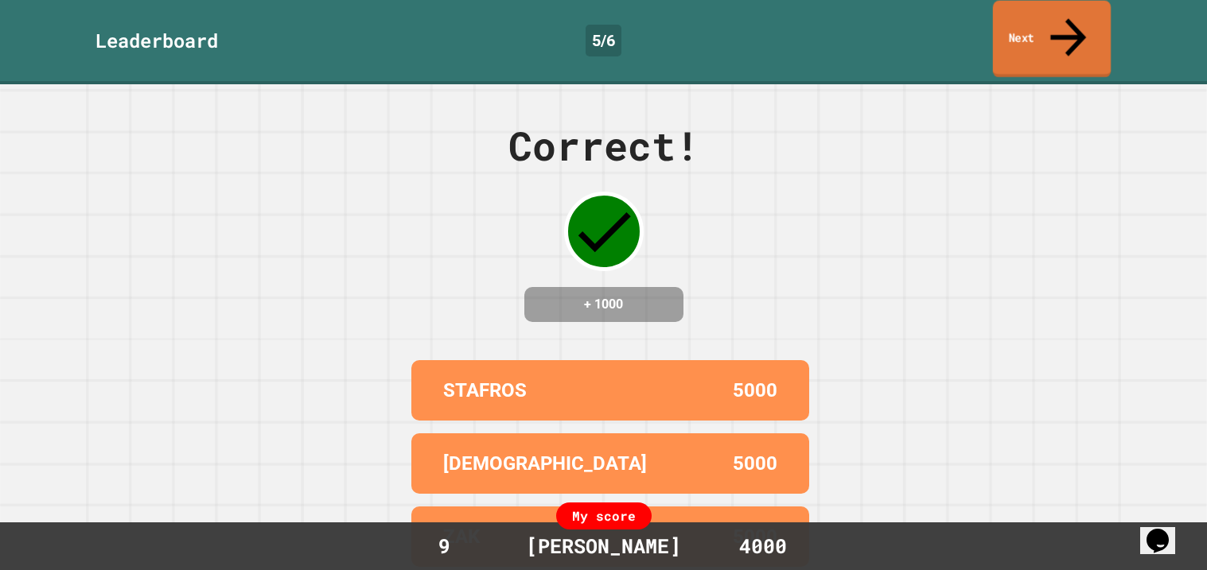
click at [1075, 23] on icon at bounding box center [1068, 37] width 53 height 56
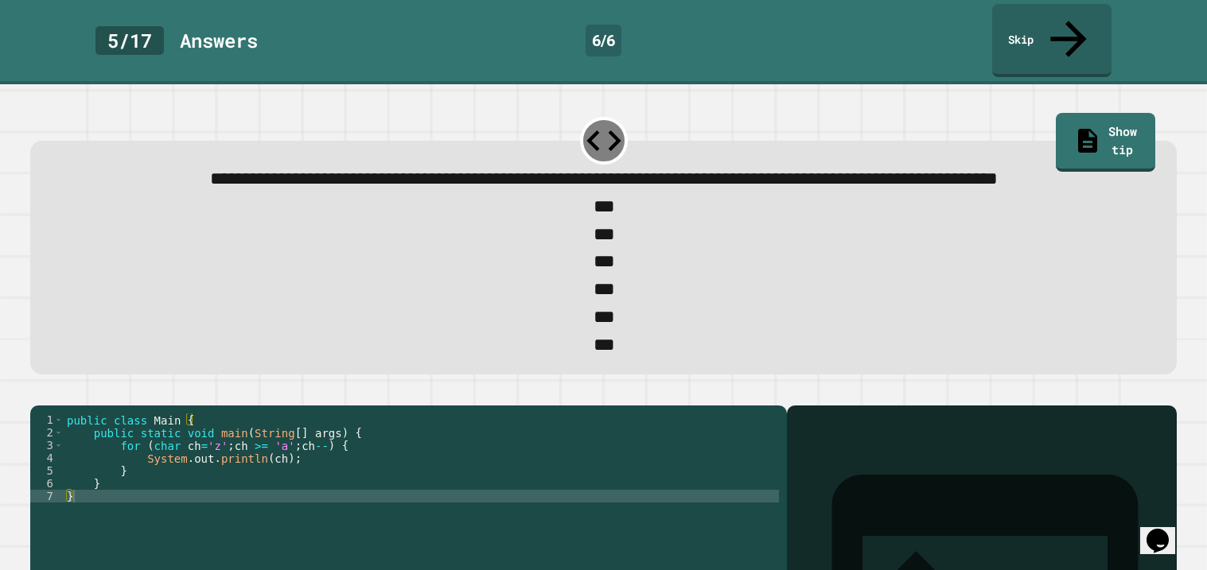
click at [319, 493] on div "public class Main { public static void main ( String [ ] args ) { for ( char ch…" at bounding box center [421, 509] width 715 height 191
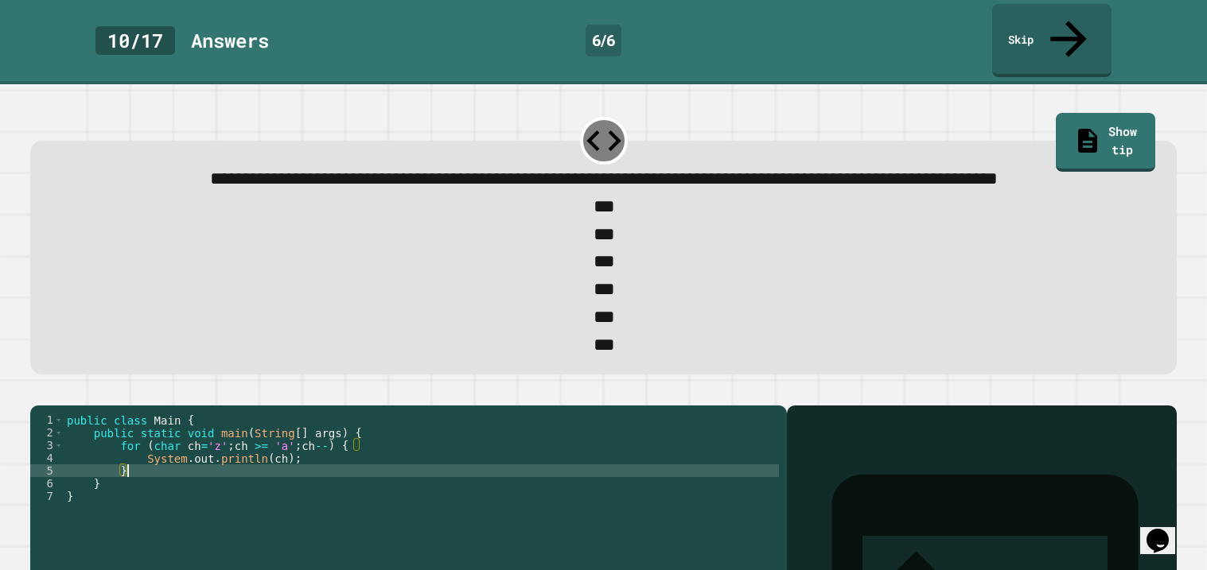
click at [341, 465] on div "public class Main { public static void main ( String [ ] args ) { for ( char ch…" at bounding box center [421, 509] width 715 height 191
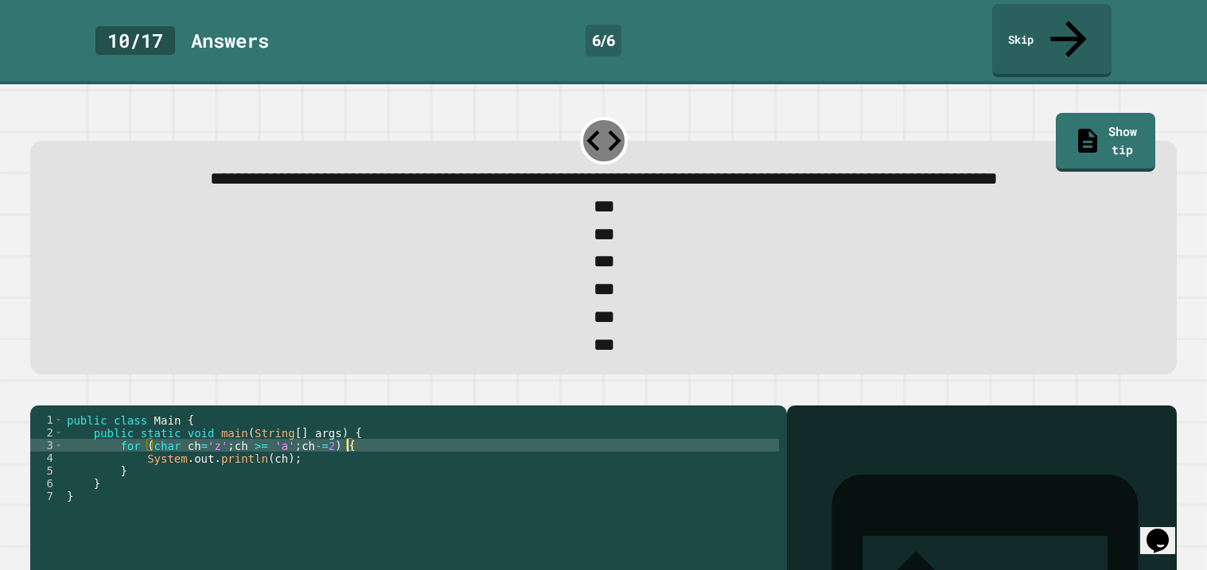
scroll to position [0, 20]
type textarea "**********"
click at [88, 423] on div "**********" at bounding box center [603, 505] width 1147 height 199
click at [38, 393] on button "button" at bounding box center [38, 393] width 0 height 0
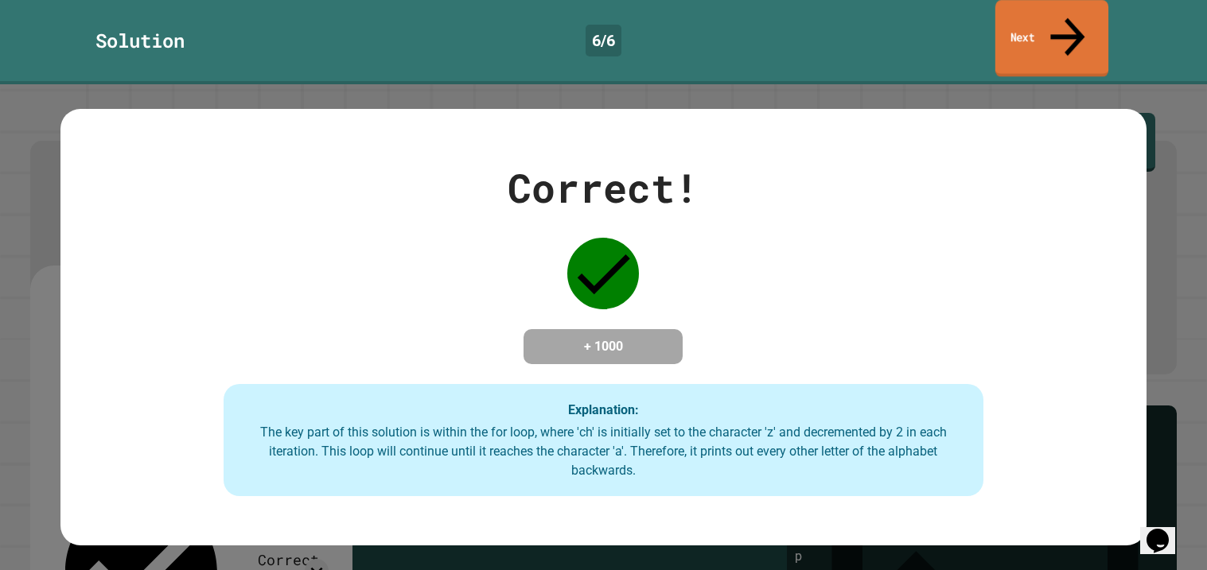
click at [1088, 11] on link "Next" at bounding box center [1051, 38] width 113 height 77
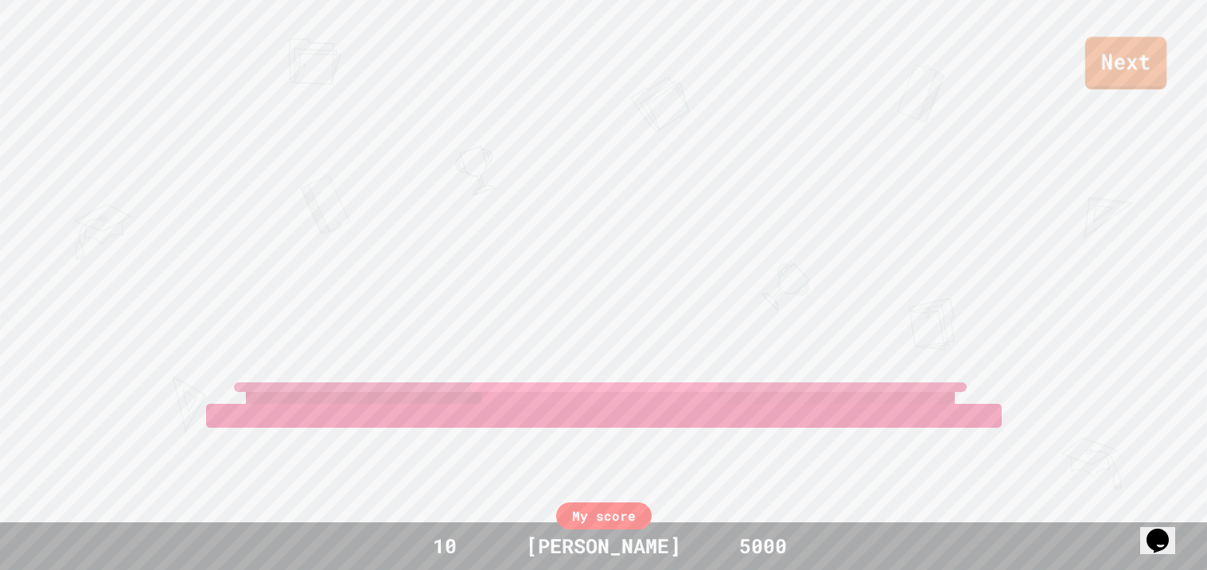
click at [1105, 49] on link "Next" at bounding box center [1125, 63] width 81 height 53
